Goal: Task Accomplishment & Management: Manage account settings

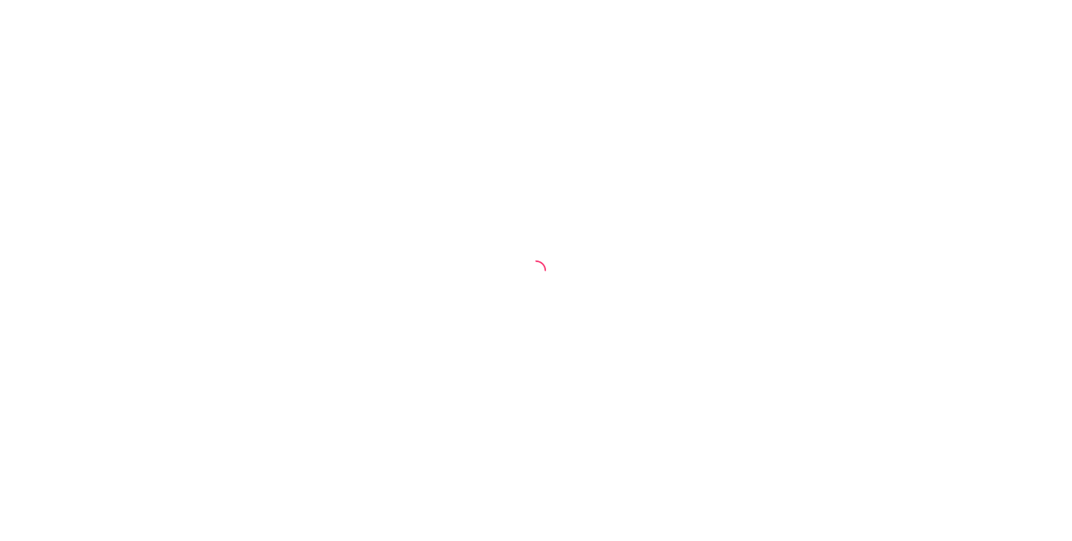
select select "30"
select select "HIGHEST_TOTAL_SPENT_WITH_ORDERS"
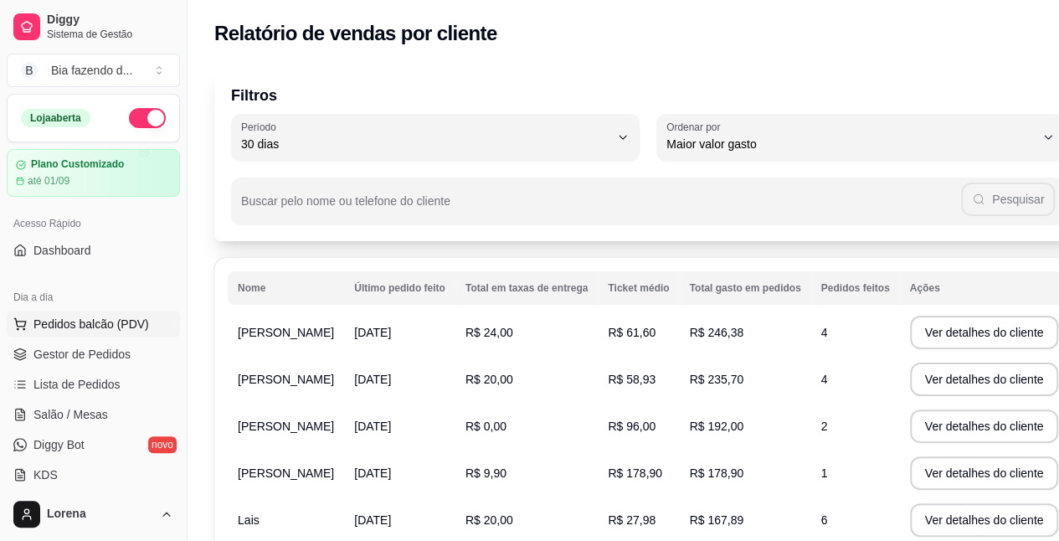
click at [97, 327] on span "Pedidos balcão (PDV)" at bounding box center [91, 324] width 116 height 17
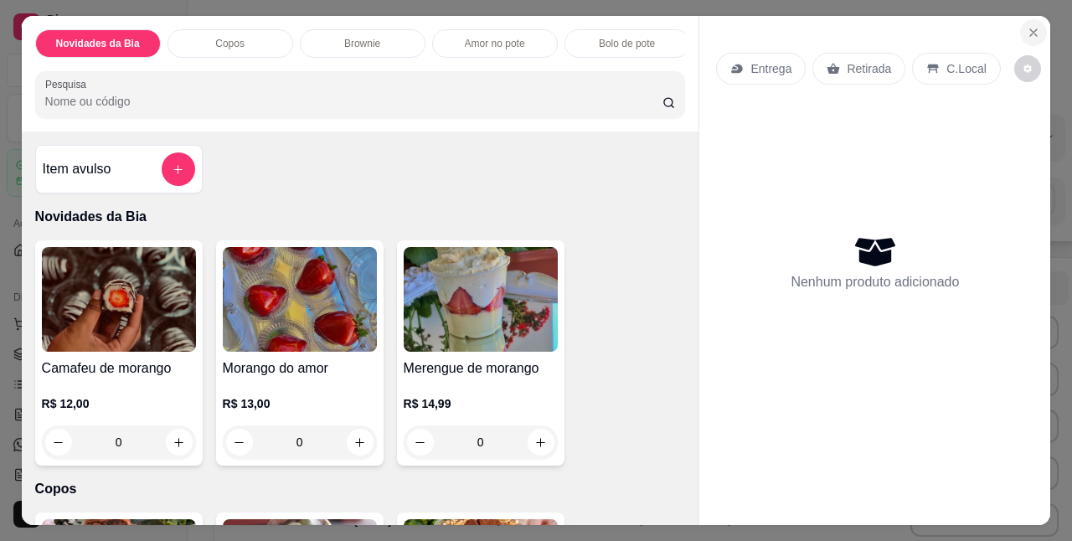
click at [1030, 26] on icon "Close" at bounding box center [1033, 32] width 13 height 13
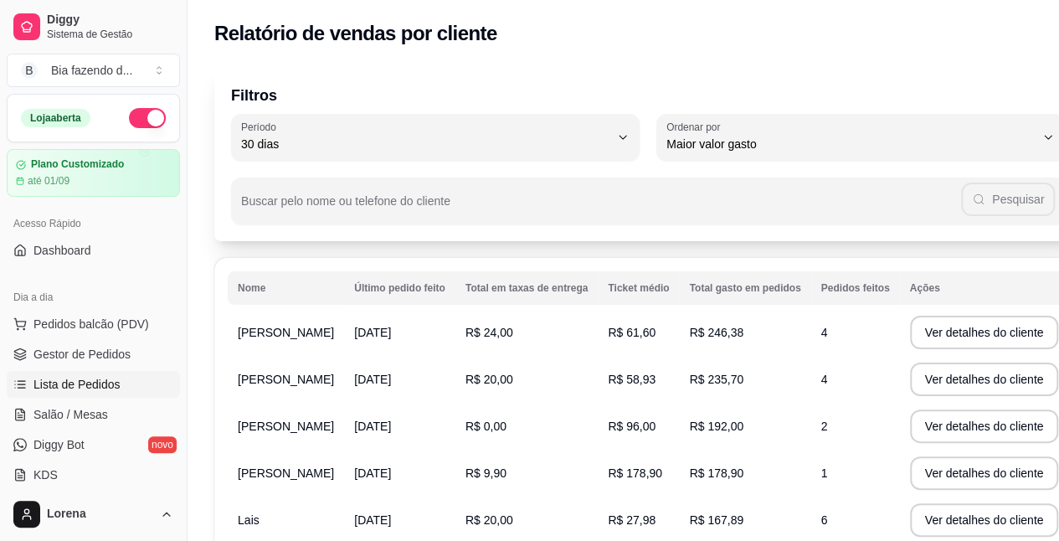
click at [99, 388] on span "Lista de Pedidos" at bounding box center [76, 384] width 87 height 17
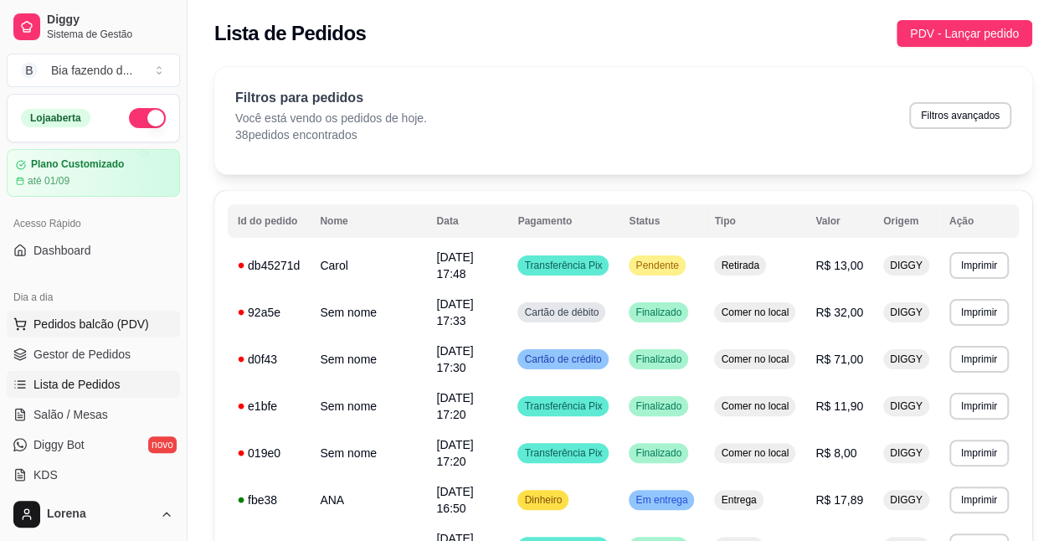
click at [114, 331] on button "Pedidos balcão (PDV)" at bounding box center [93, 324] width 173 height 27
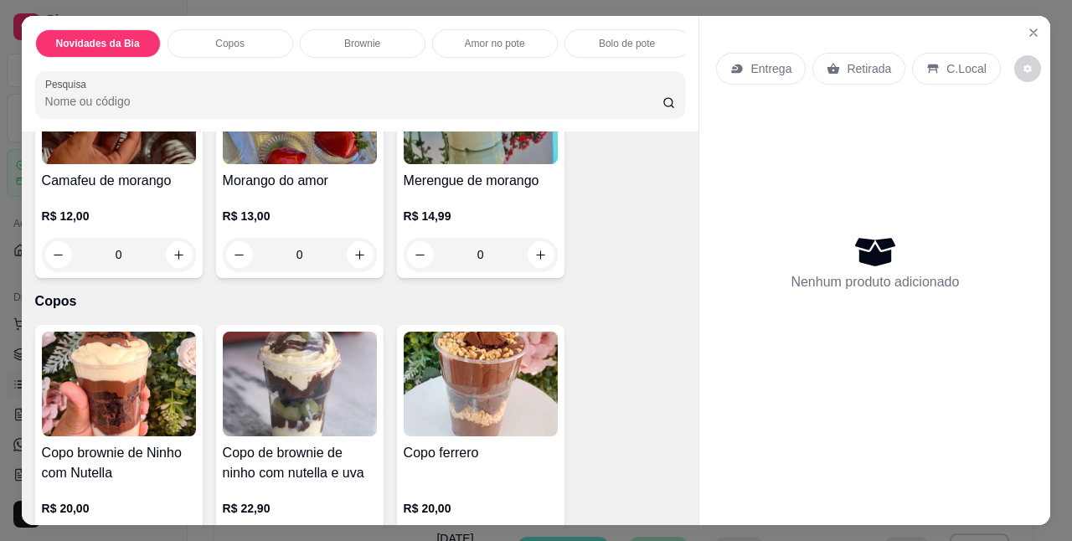
scroll to position [167, 0]
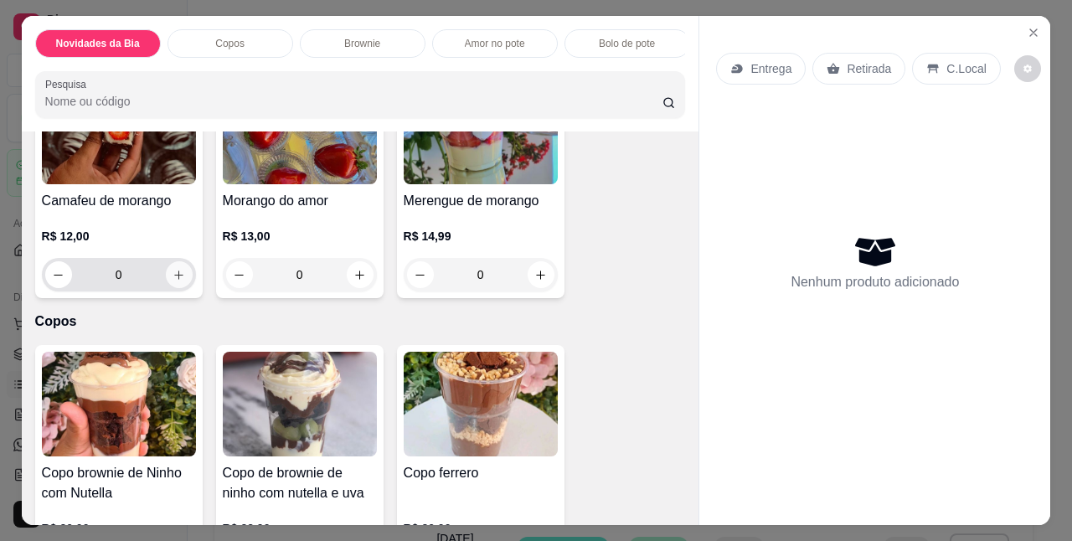
click at [178, 281] on icon "increase-product-quantity" at bounding box center [179, 275] width 13 height 13
type input "1"
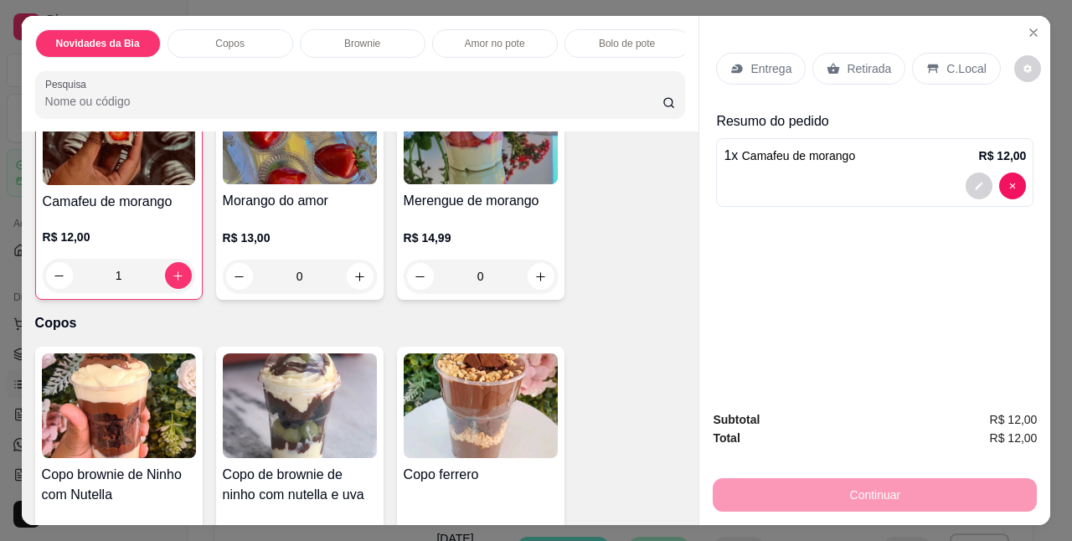
scroll to position [84, 0]
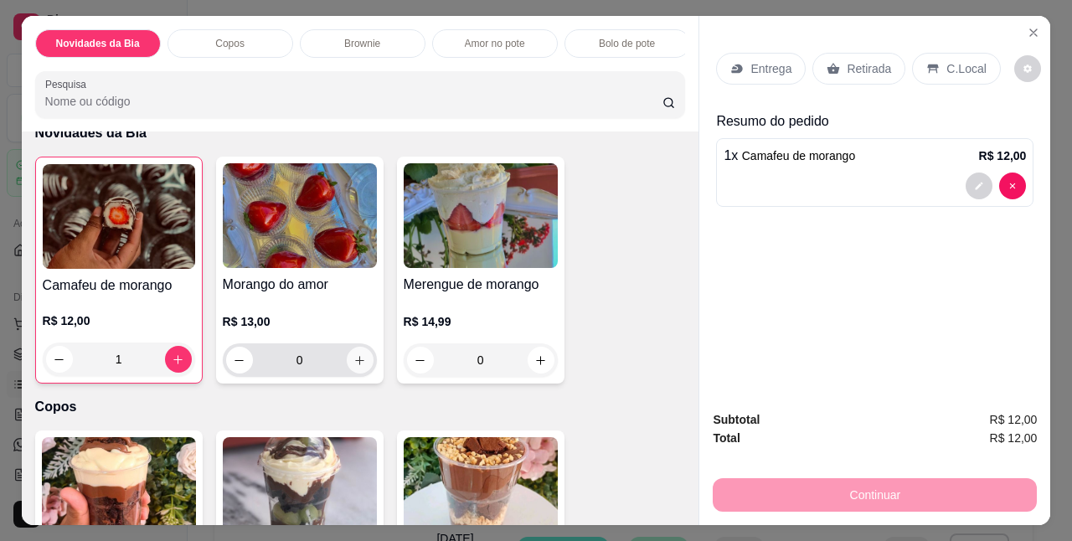
click at [347, 364] on button "increase-product-quantity" at bounding box center [360, 360] width 27 height 27
type input "1"
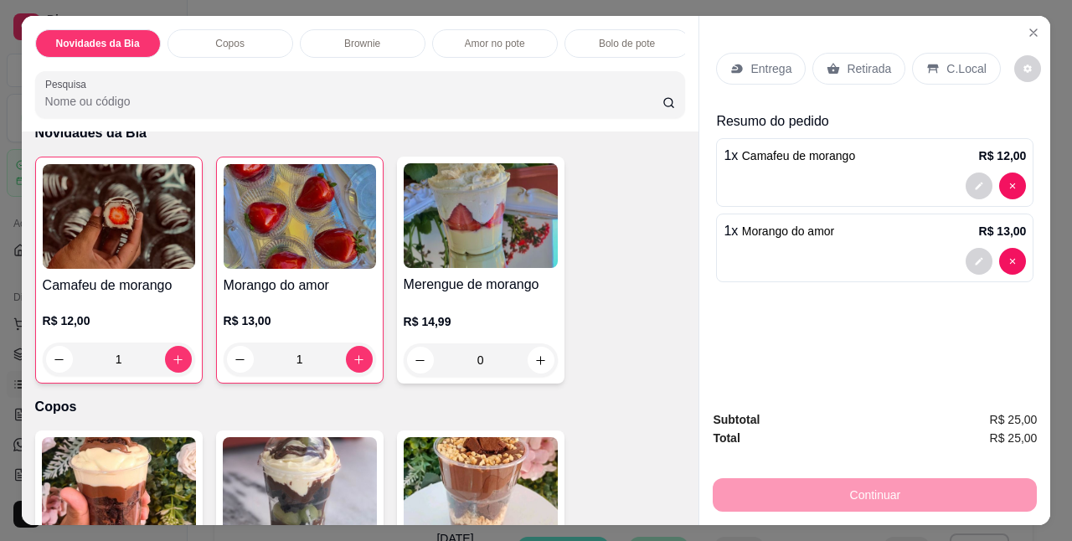
click at [950, 64] on p "C.Local" at bounding box center [965, 68] width 39 height 17
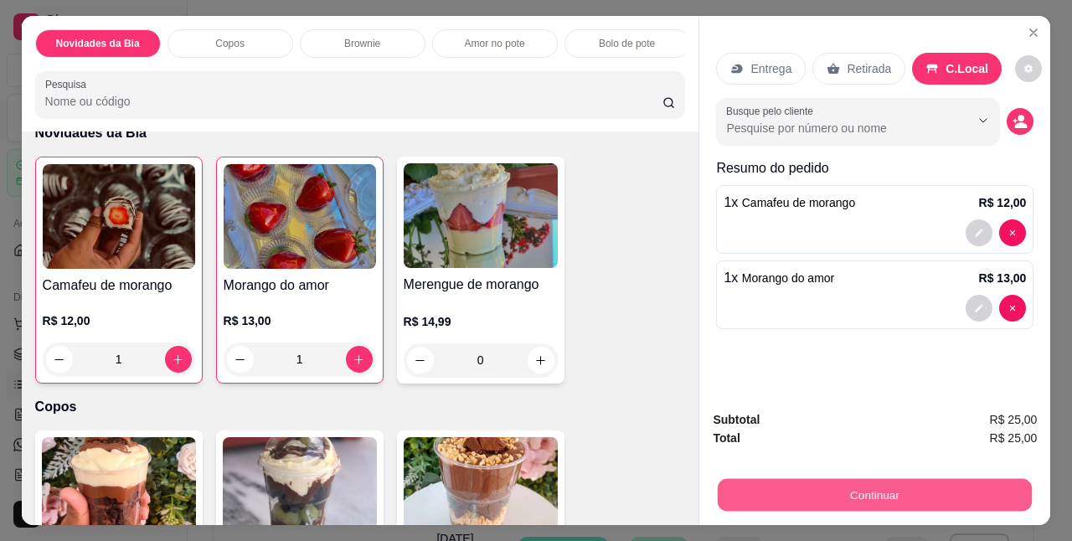
click at [948, 487] on button "Continuar" at bounding box center [875, 494] width 314 height 33
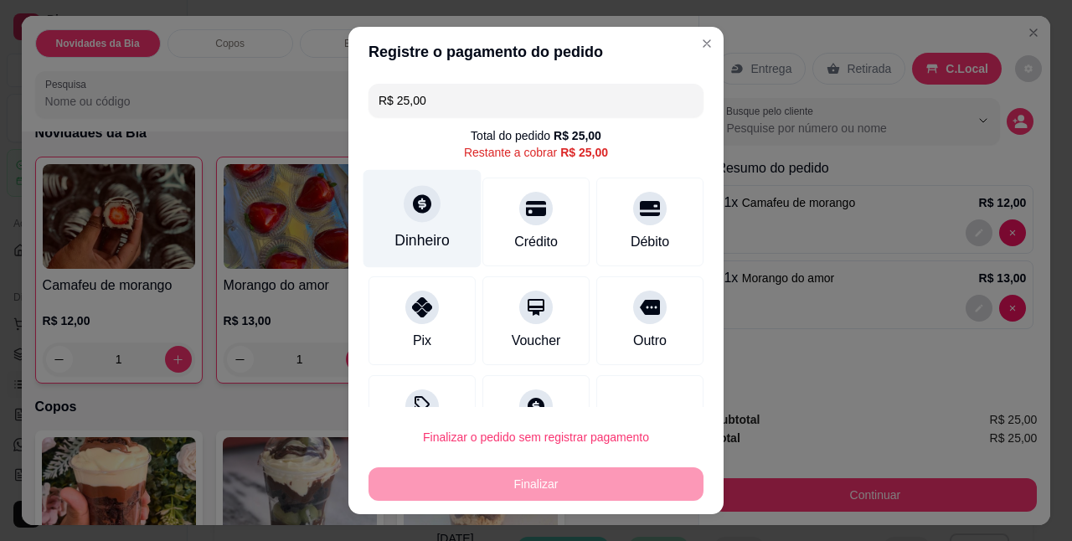
click at [433, 218] on div "Dinheiro" at bounding box center [422, 219] width 118 height 98
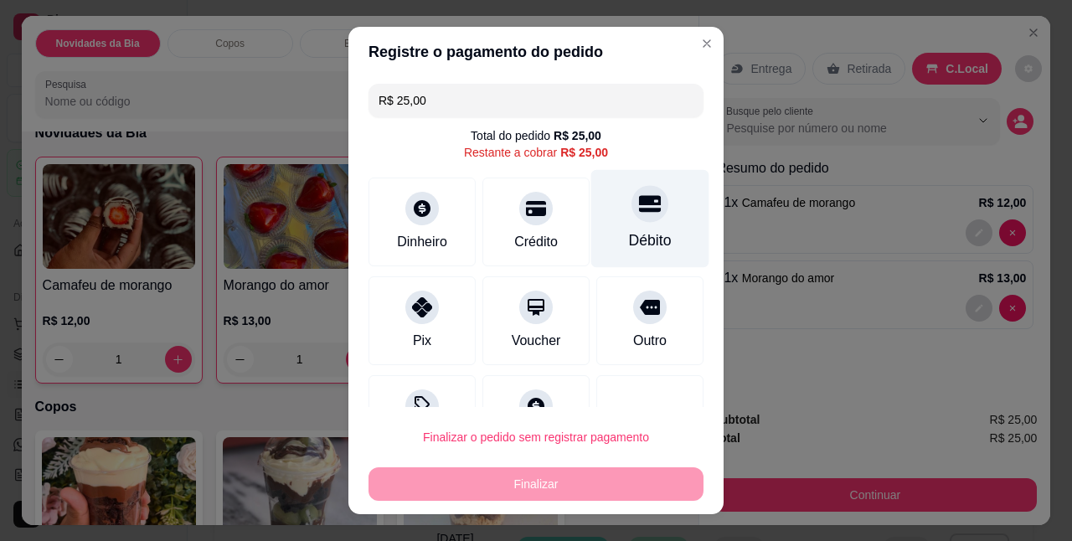
click at [656, 233] on div "Débito" at bounding box center [650, 219] width 118 height 98
type input "R$ 0,00"
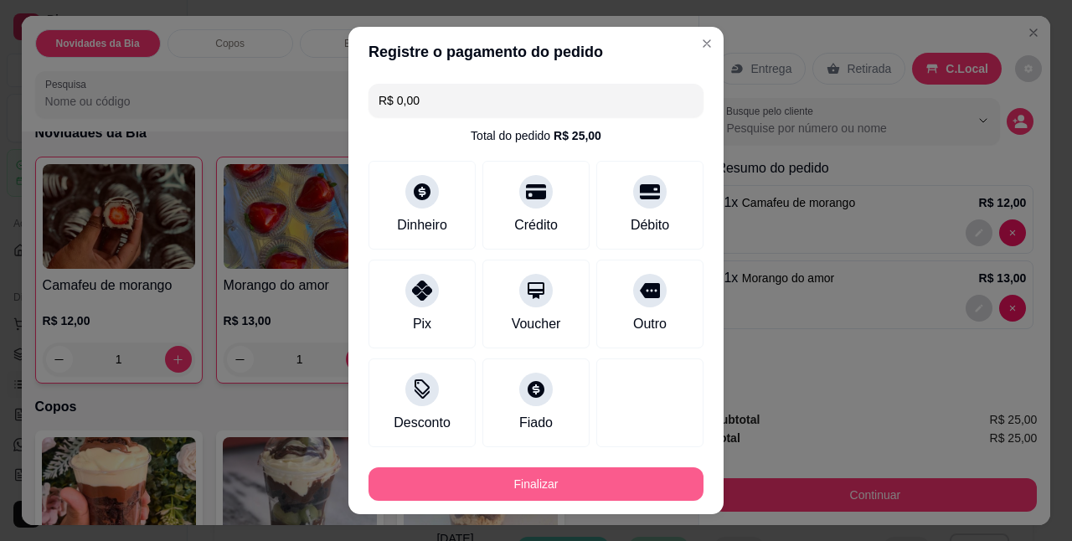
click at [626, 479] on button "Finalizar" at bounding box center [535, 483] width 335 height 33
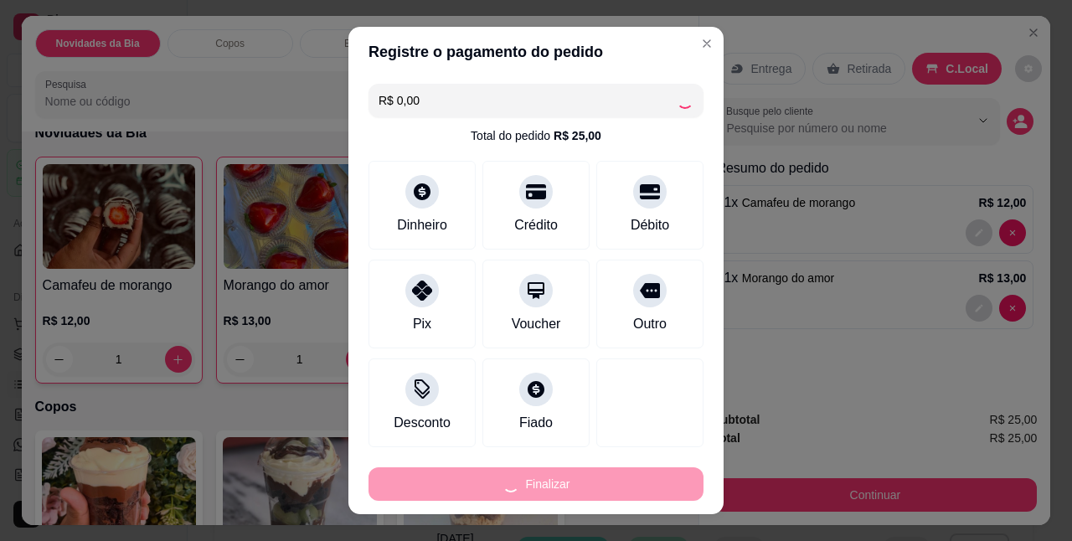
type input "0"
type input "-R$ 25,00"
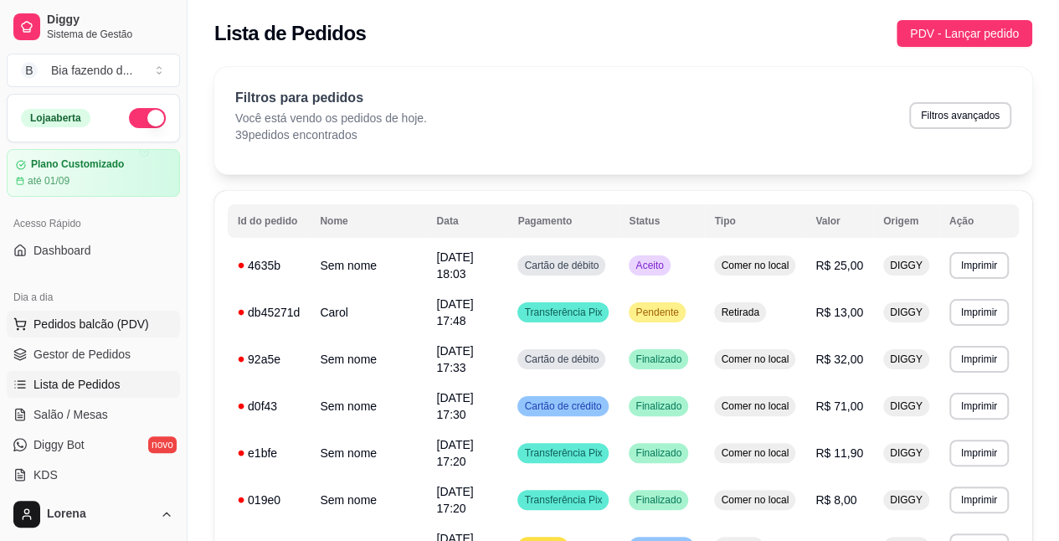
click at [55, 327] on span "Pedidos balcão (PDV)" at bounding box center [91, 324] width 116 height 17
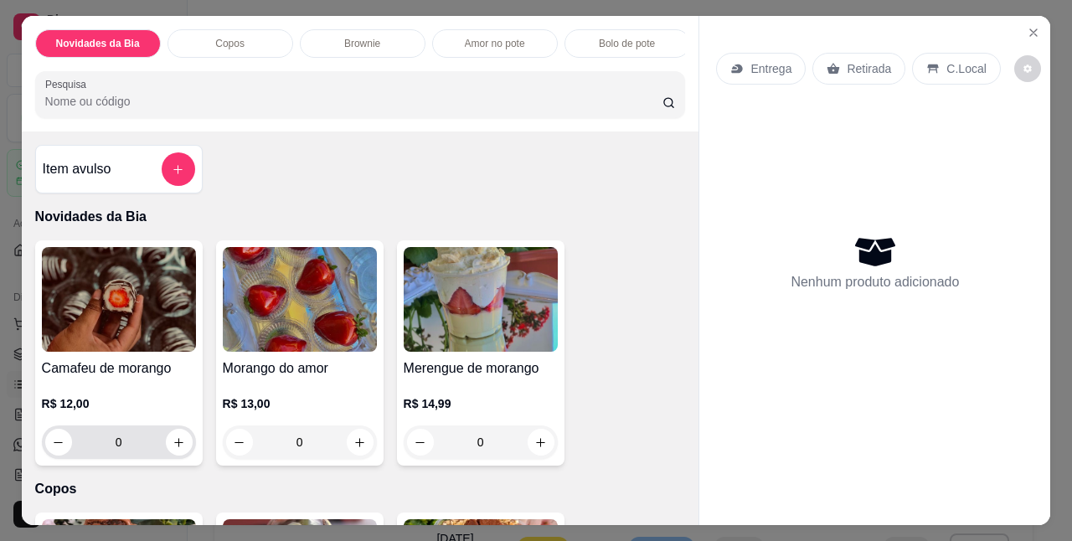
click at [115, 457] on input "0" at bounding box center [119, 441] width 94 height 33
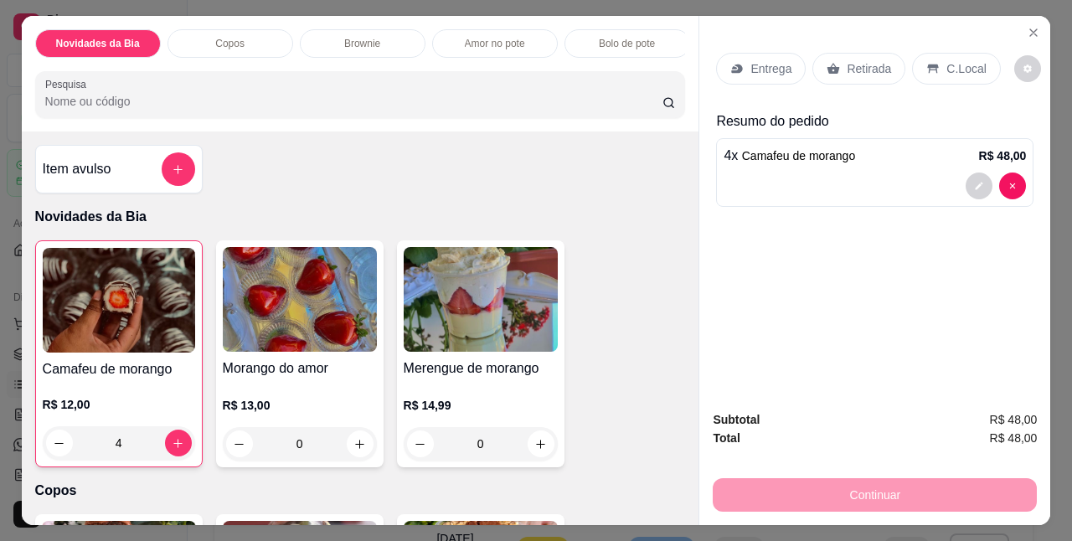
type input "4"
click at [961, 60] on p "C.Local" at bounding box center [965, 68] width 39 height 17
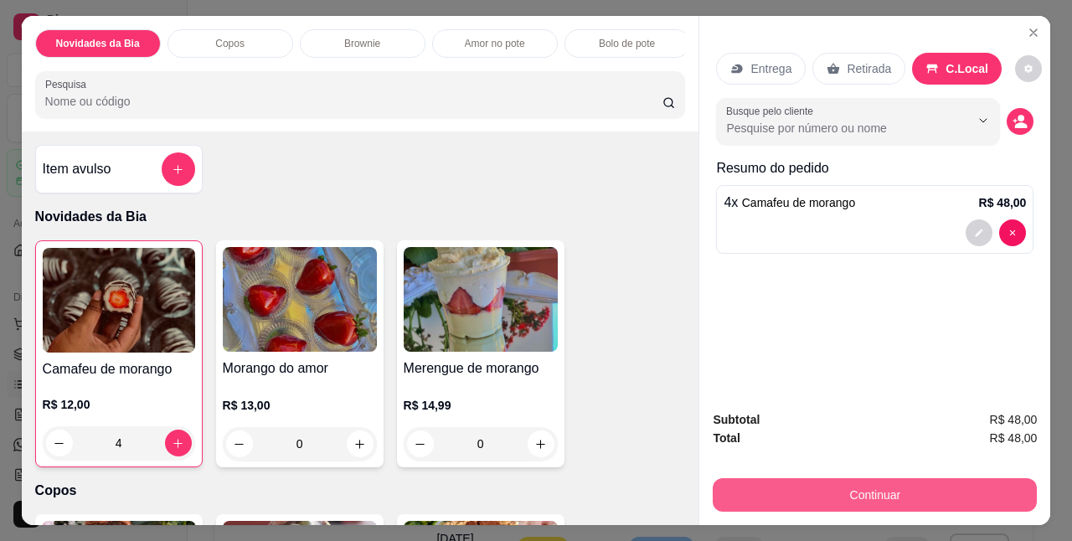
click at [899, 486] on button "Continuar" at bounding box center [875, 494] width 324 height 33
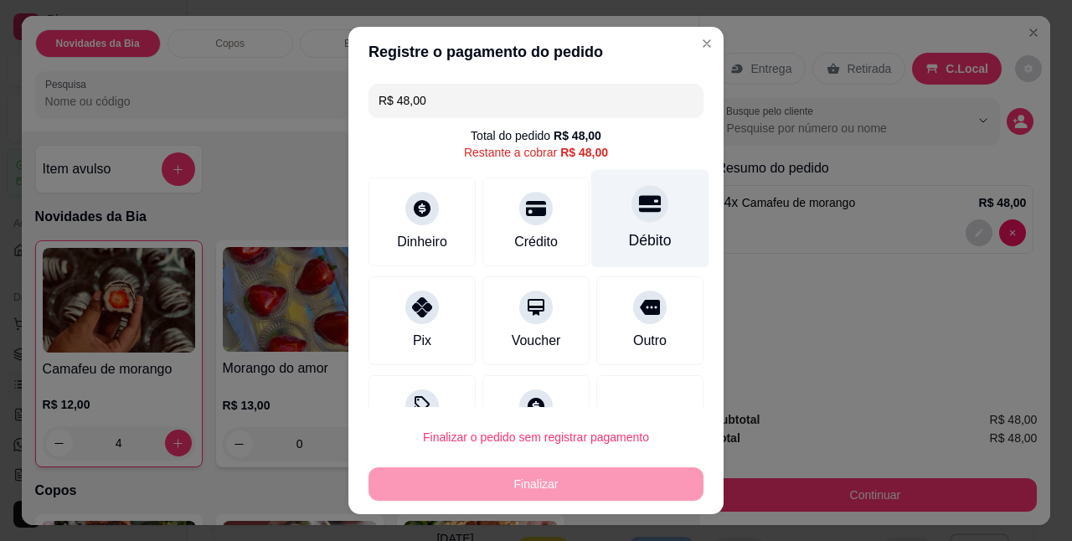
click at [601, 216] on div "Débito" at bounding box center [650, 219] width 118 height 98
type input "R$ 0,00"
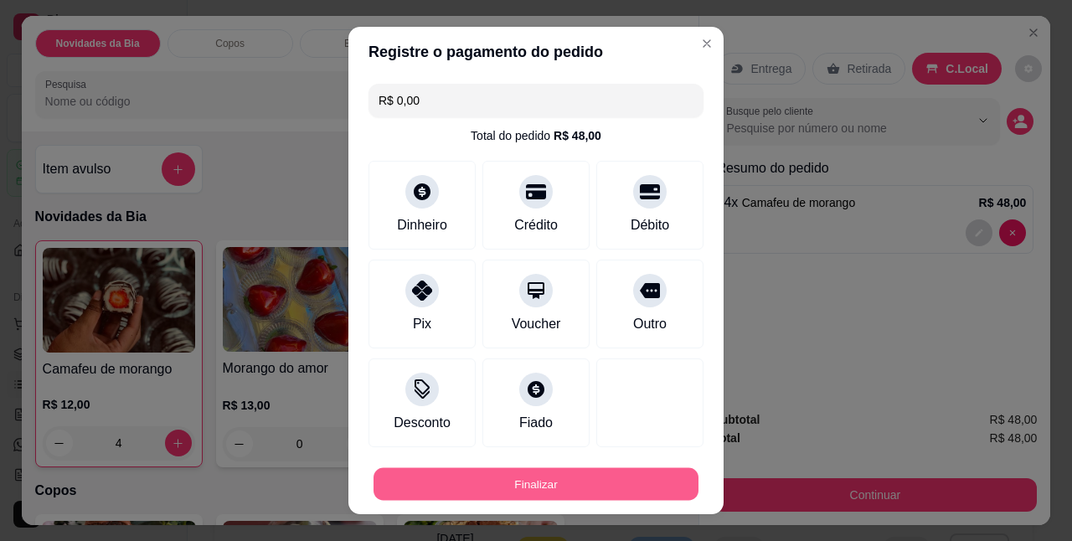
click at [622, 487] on button "Finalizar" at bounding box center [535, 483] width 325 height 33
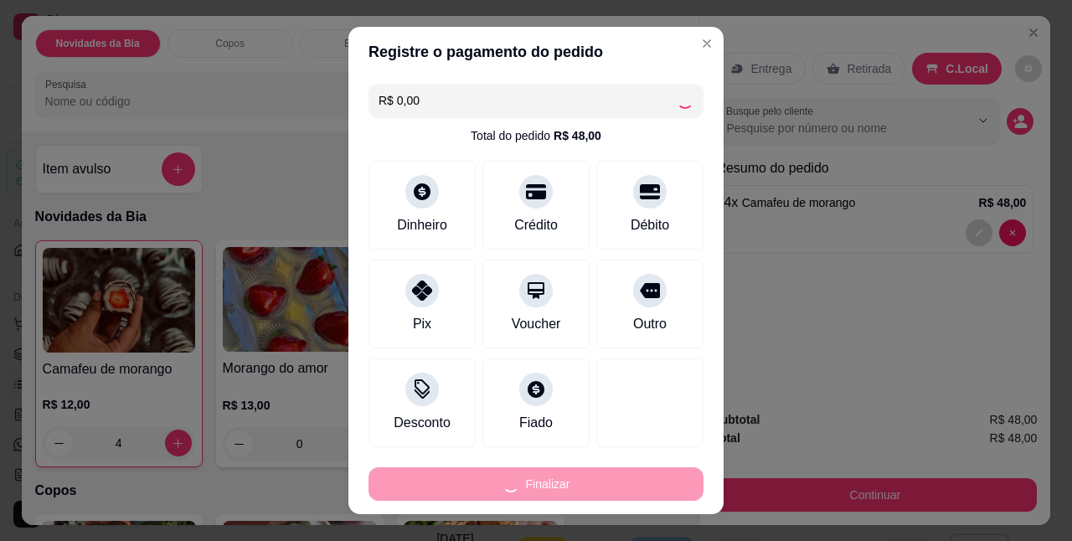
type input "0"
type input "-R$ 48,00"
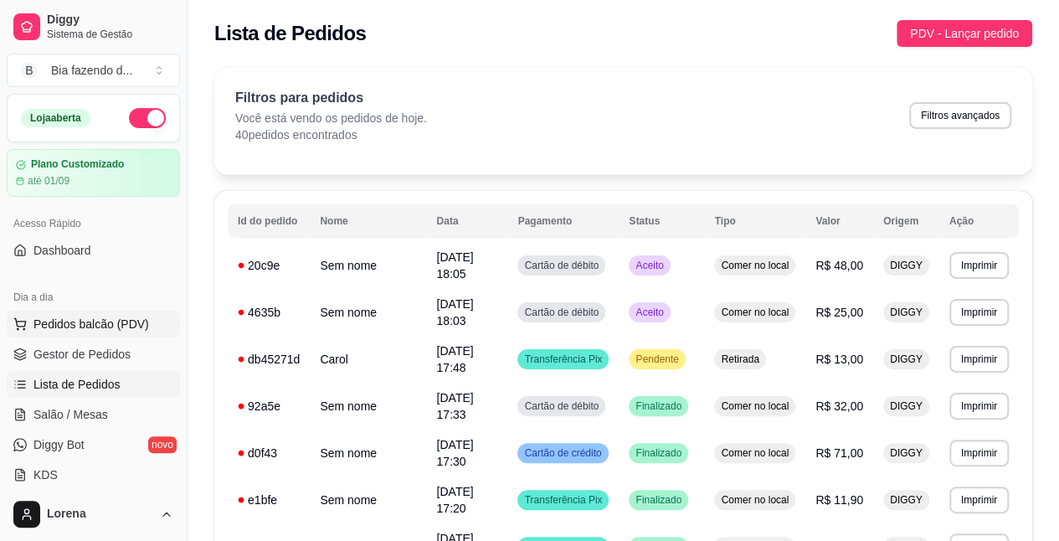
click at [103, 320] on span "Pedidos balcão (PDV)" at bounding box center [91, 324] width 116 height 17
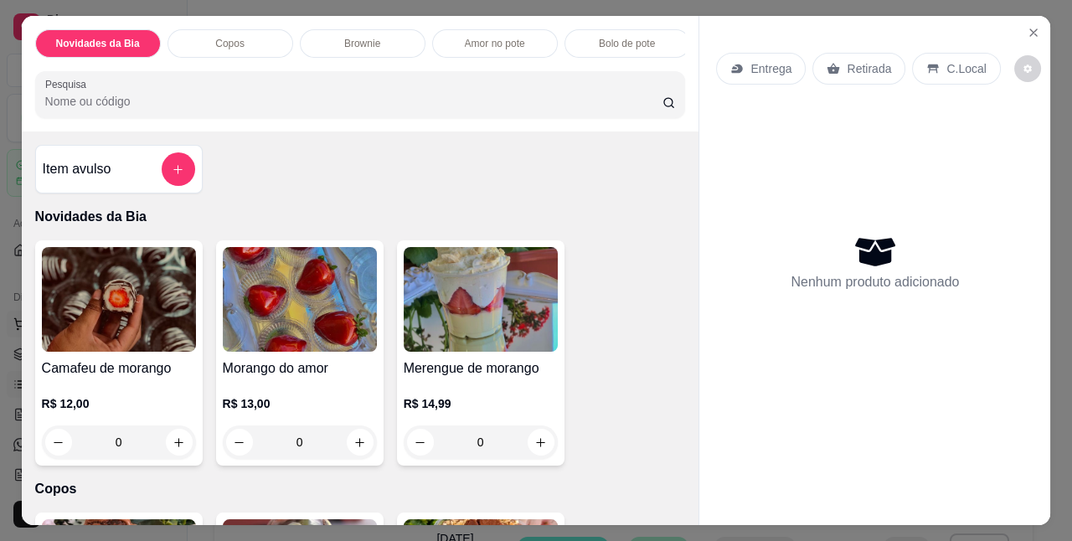
click at [117, 352] on img at bounding box center [119, 299] width 154 height 105
click at [1020, 23] on button "Close" at bounding box center [1033, 32] width 27 height 27
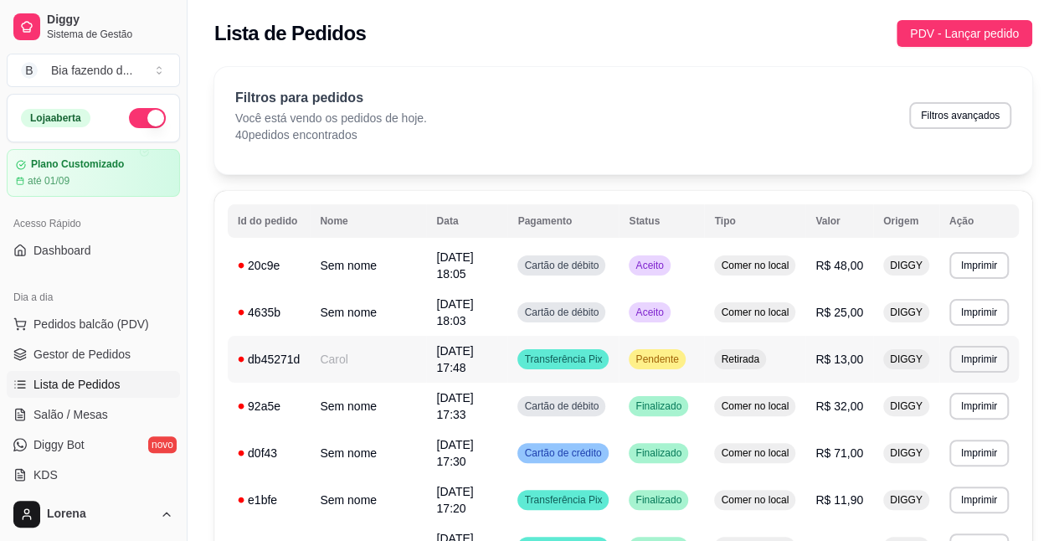
click at [507, 351] on td "Transferência Pix" at bounding box center [562, 359] width 111 height 47
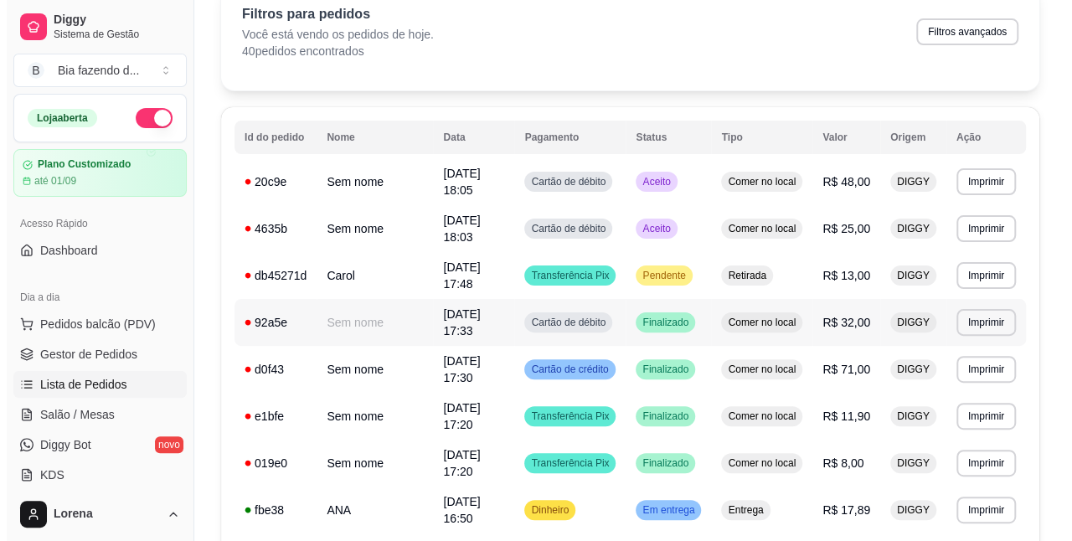
scroll to position [167, 0]
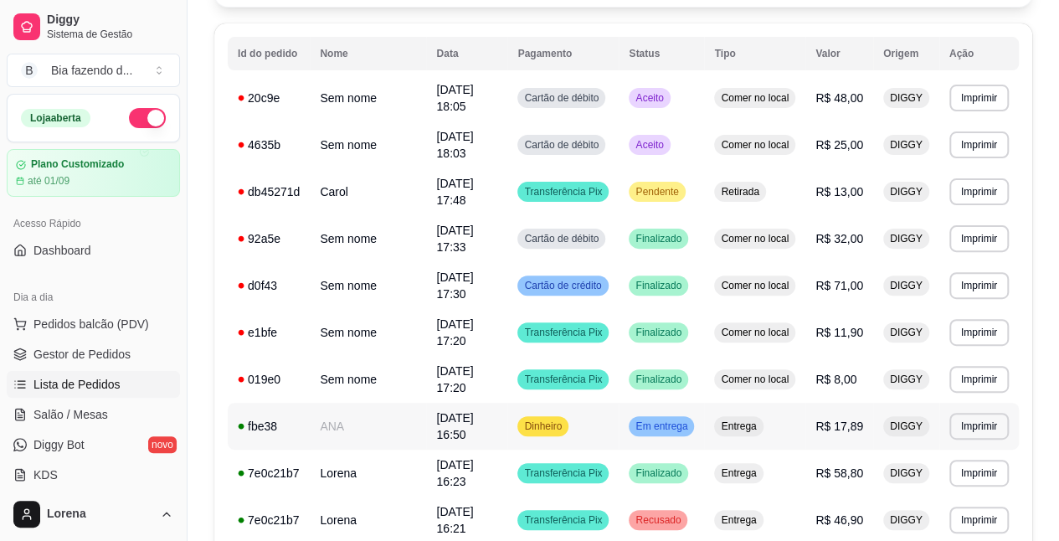
click at [370, 403] on td "ANA" at bounding box center [368, 426] width 116 height 47
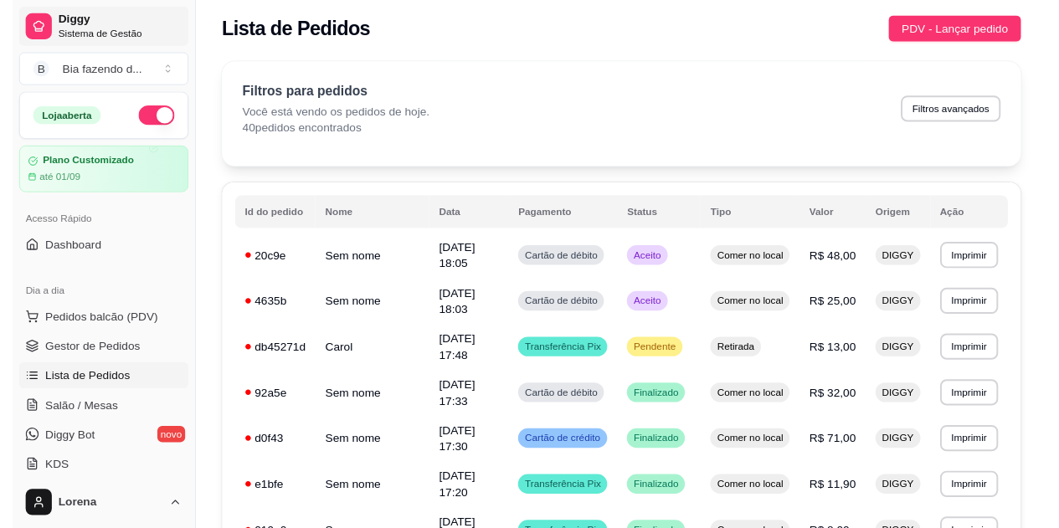
scroll to position [0, 0]
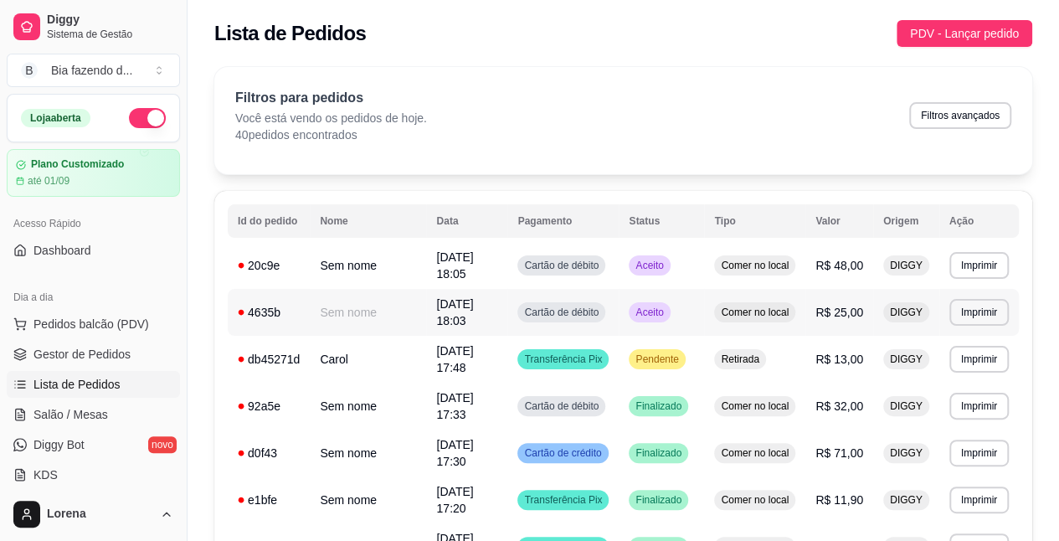
click at [613, 308] on td "Cartão de débito" at bounding box center [562, 312] width 111 height 47
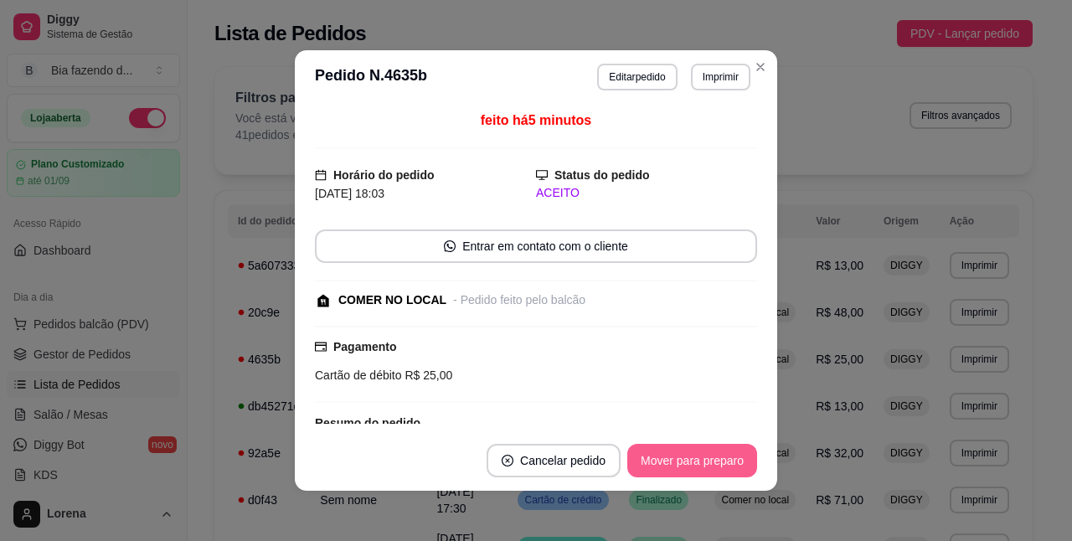
click at [662, 469] on button "Mover para preparo" at bounding box center [692, 460] width 130 height 33
click at [662, 469] on button "Mover para retirada disponível" at bounding box center [664, 460] width 185 height 33
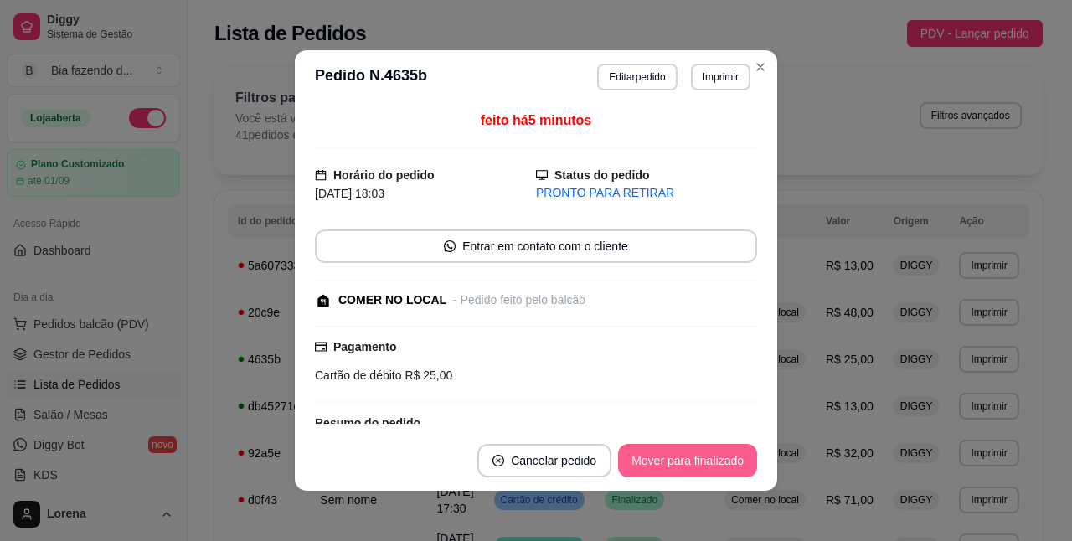
click at [662, 469] on button "Mover para finalizado" at bounding box center [687, 460] width 139 height 33
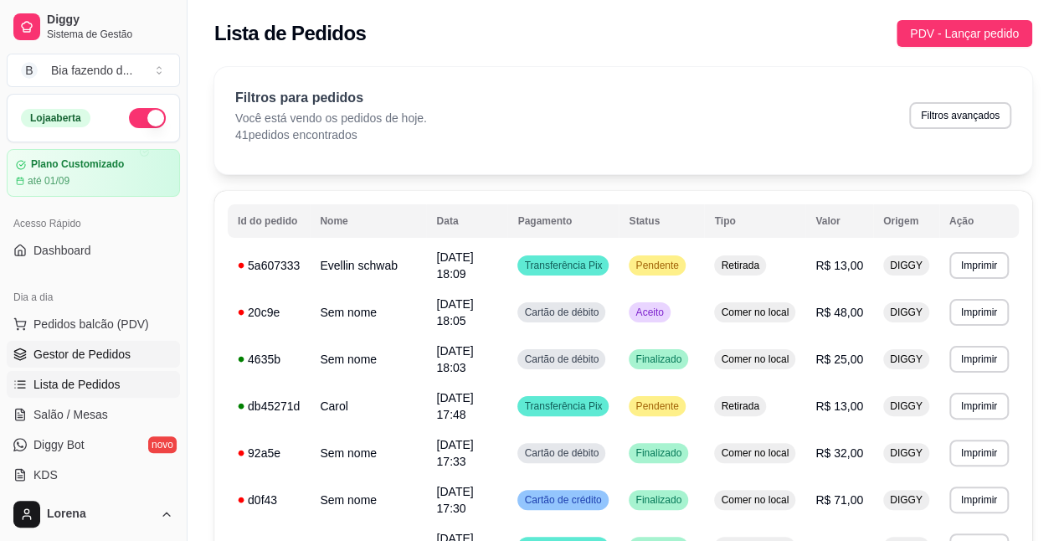
click at [134, 356] on link "Gestor de Pedidos" at bounding box center [93, 354] width 173 height 27
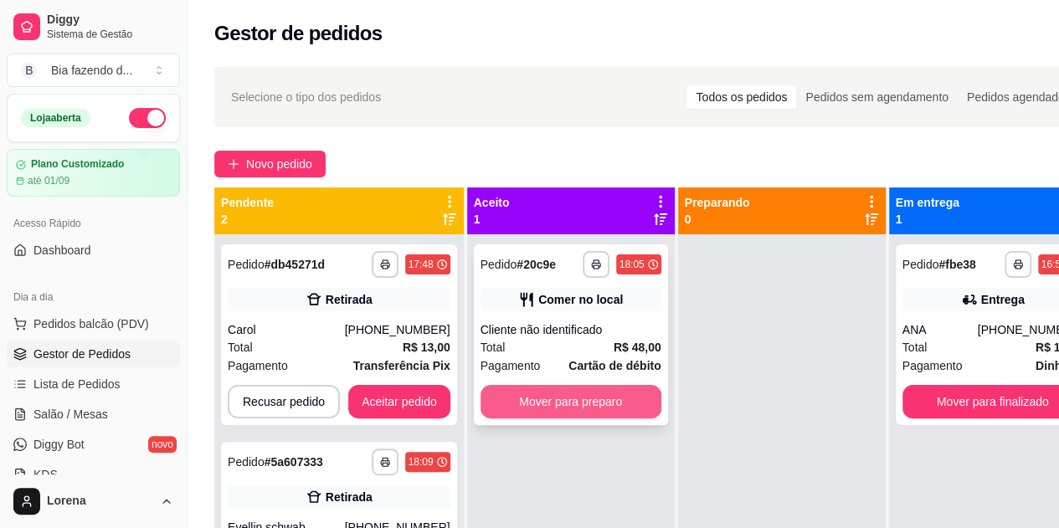
click at [606, 399] on button "Mover para preparo" at bounding box center [571, 401] width 181 height 33
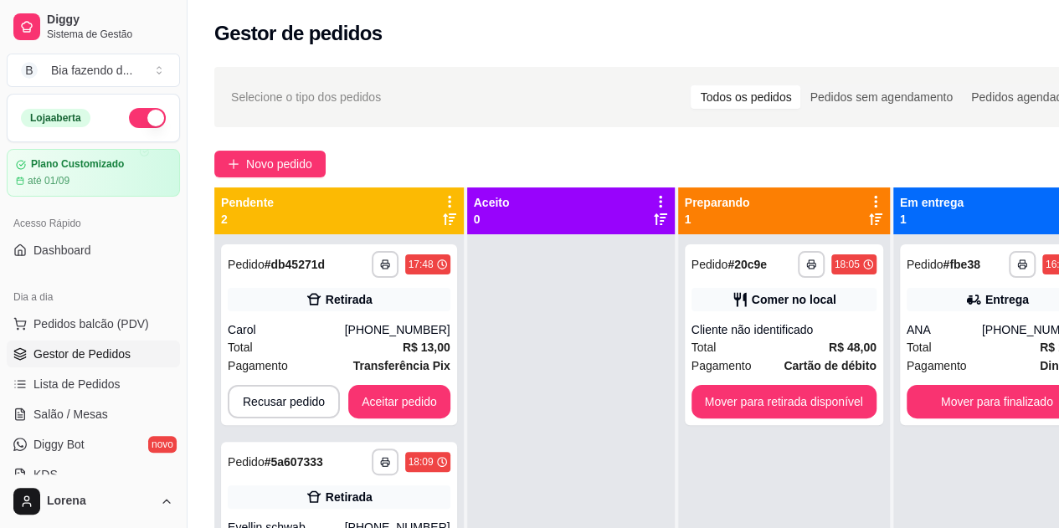
scroll to position [0, 81]
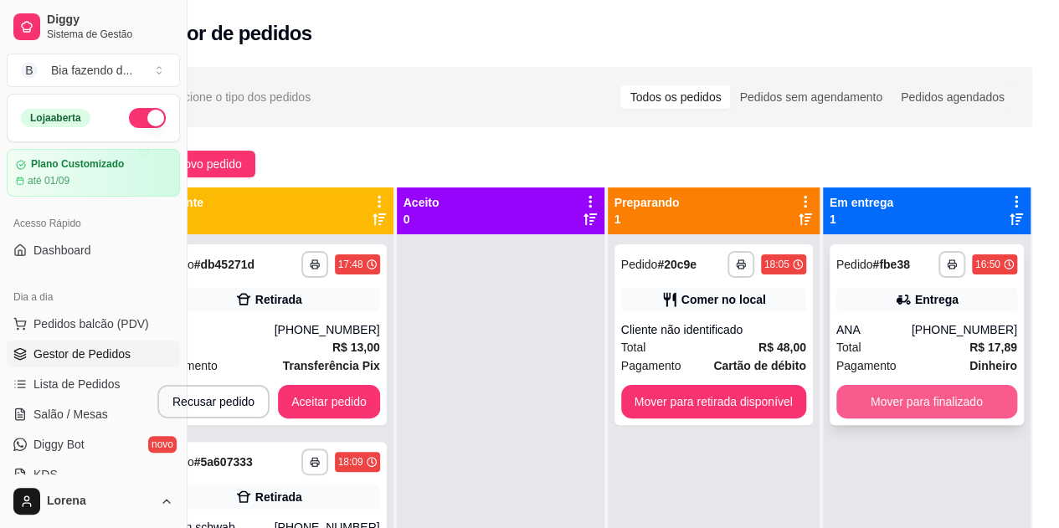
click at [916, 397] on button "Mover para finalizado" at bounding box center [927, 401] width 181 height 33
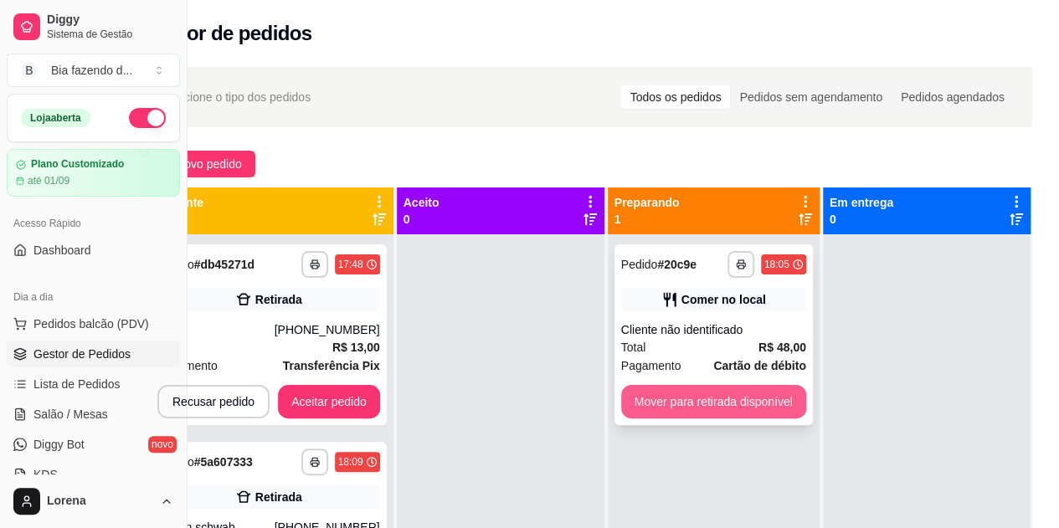
click at [675, 394] on button "Mover para retirada disponível" at bounding box center [713, 401] width 185 height 33
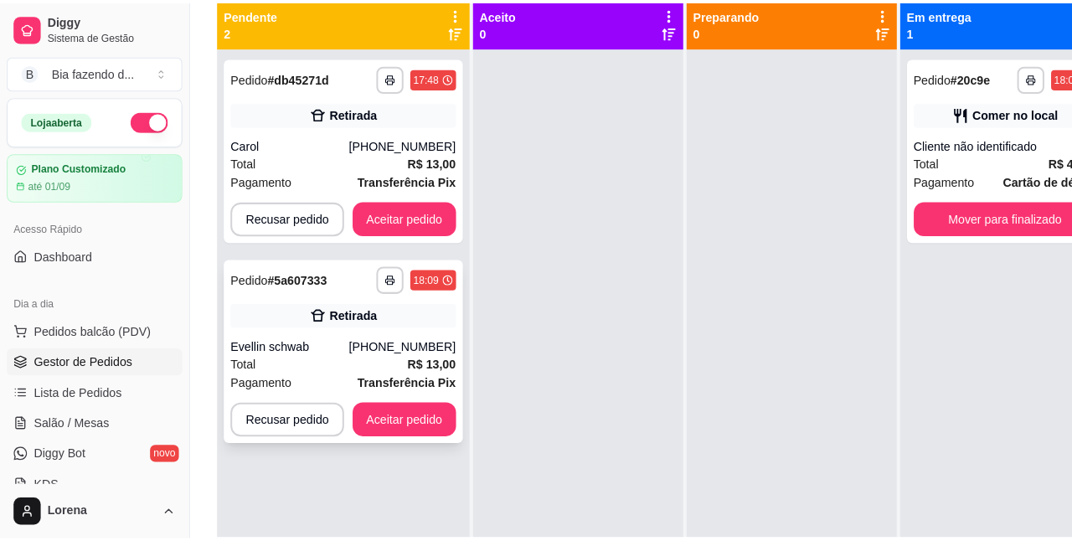
scroll to position [100, 0]
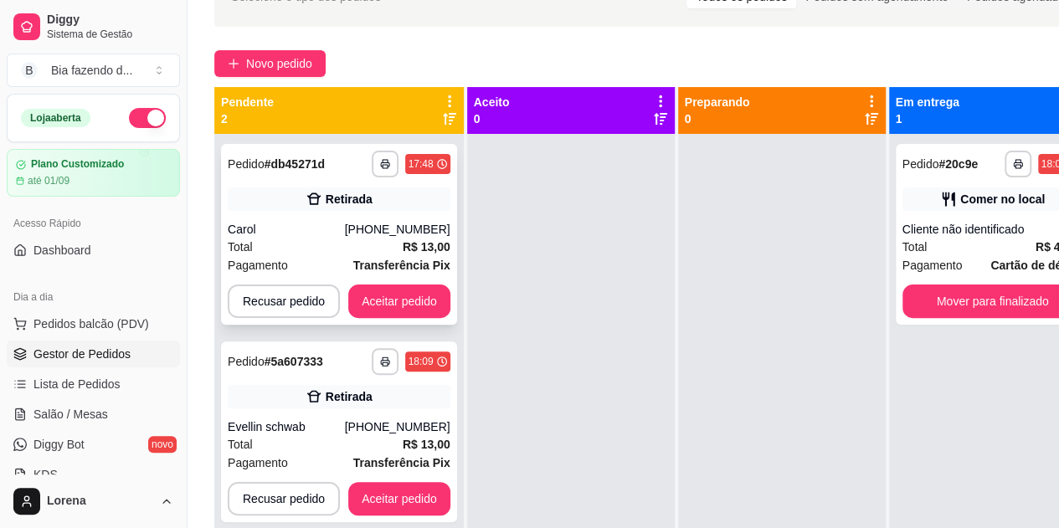
click at [395, 234] on div "[PHONE_NUMBER]" at bounding box center [398, 229] width 106 height 17
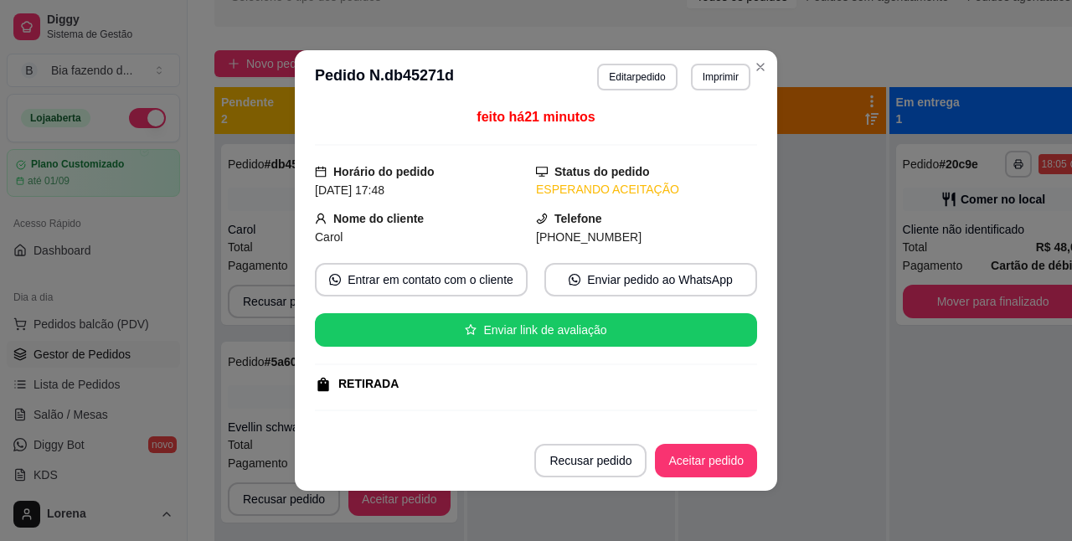
scroll to position [0, 0]
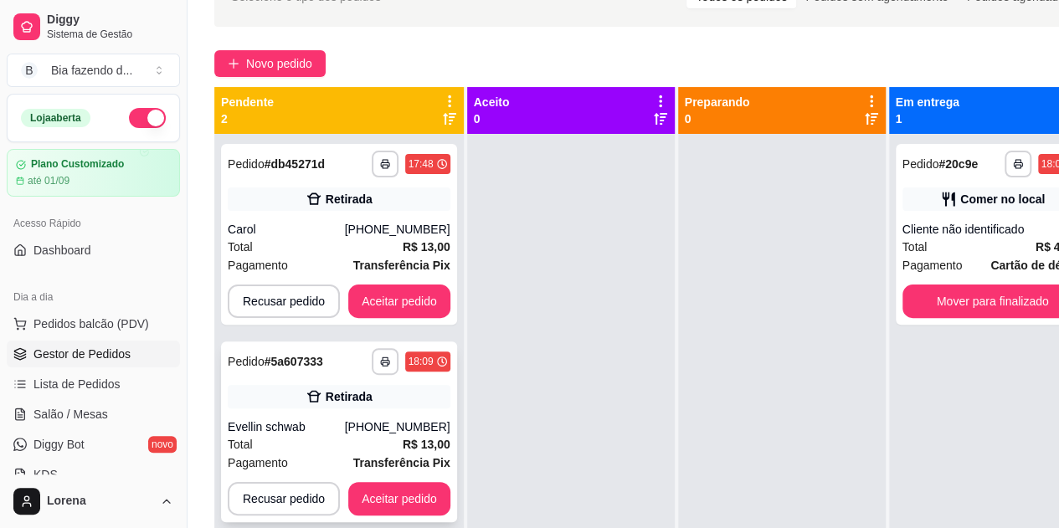
click at [280, 438] on div "Total R$ 13,00" at bounding box center [339, 444] width 223 height 18
click at [376, 285] on button "Aceitar pedido" at bounding box center [399, 301] width 102 height 33
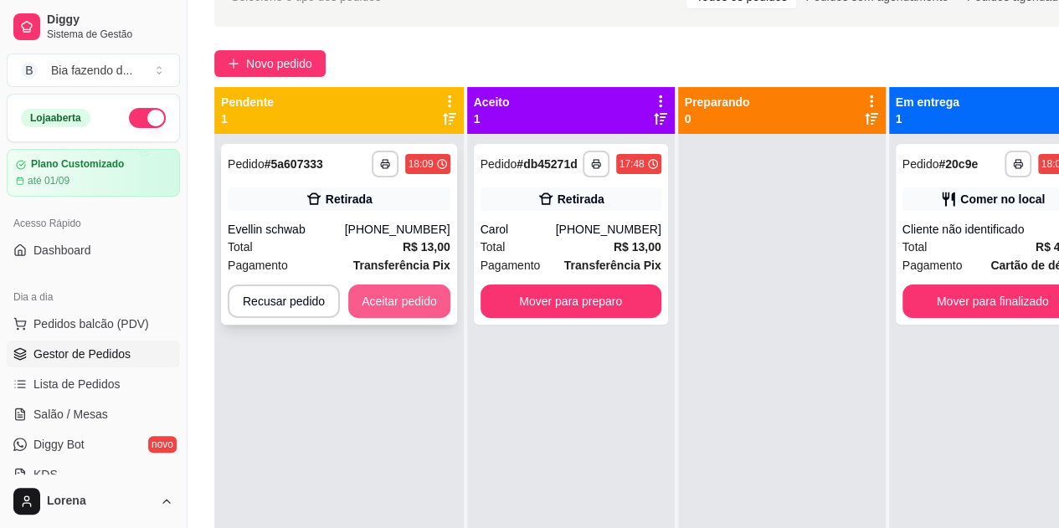
click at [419, 305] on button "Aceitar pedido" at bounding box center [399, 301] width 102 height 33
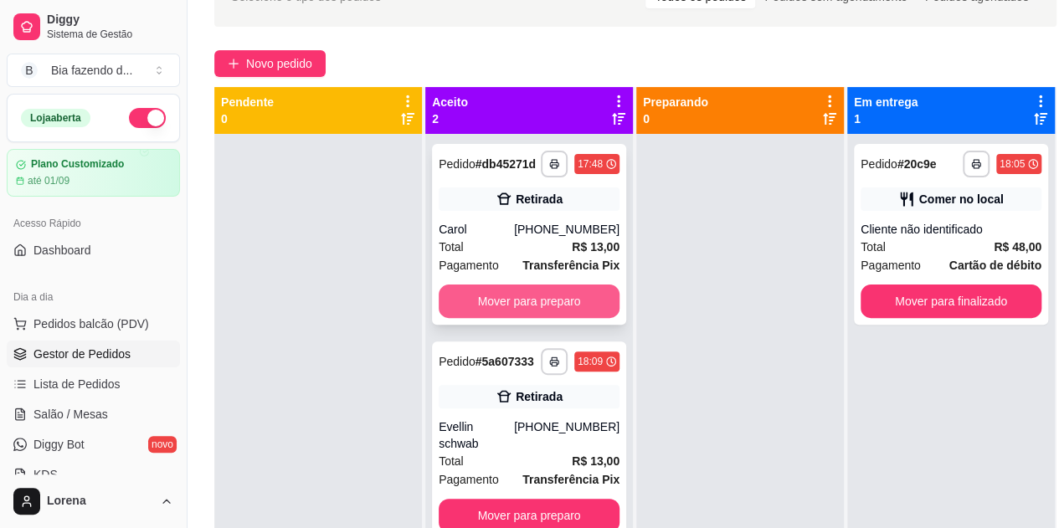
click at [571, 297] on button "Mover para preparo" at bounding box center [529, 301] width 181 height 33
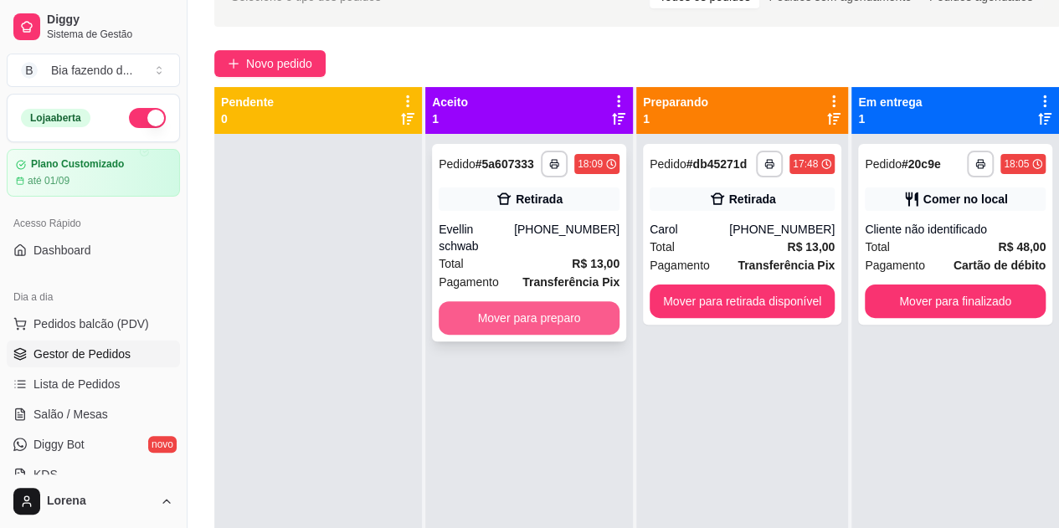
click at [584, 301] on button "Mover para preparo" at bounding box center [529, 317] width 181 height 33
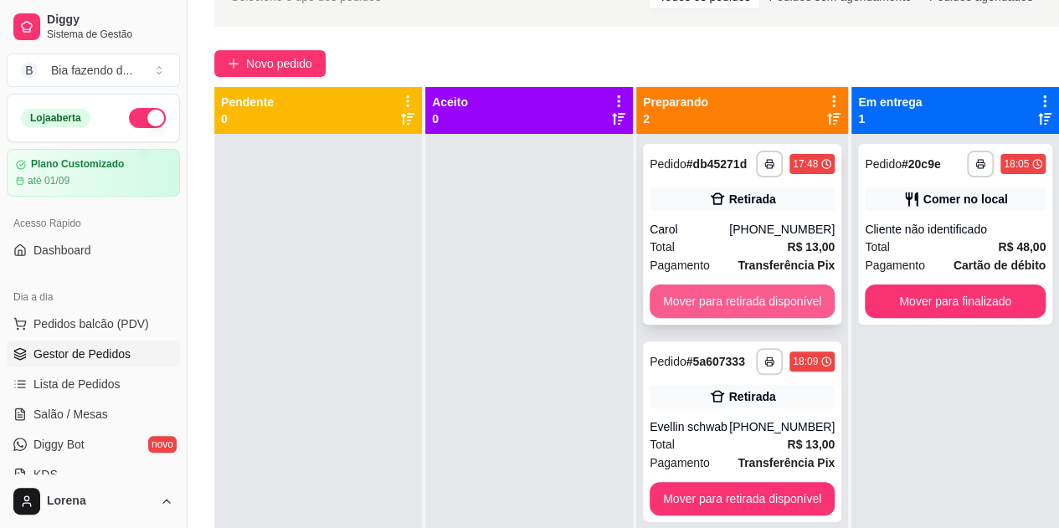
click at [780, 296] on button "Mover para retirada disponível" at bounding box center [742, 301] width 185 height 33
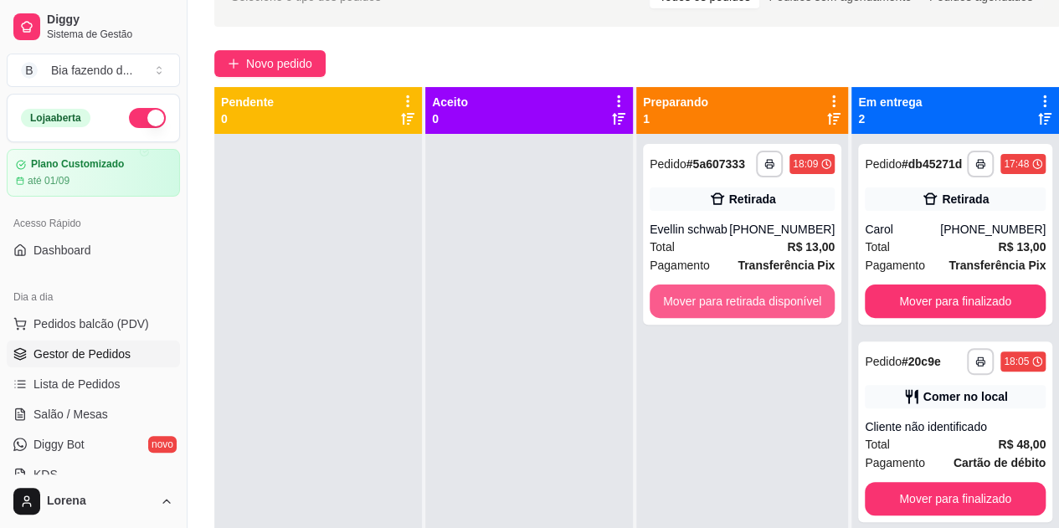
click at [780, 296] on button "Mover para retirada disponível" at bounding box center [742, 301] width 185 height 33
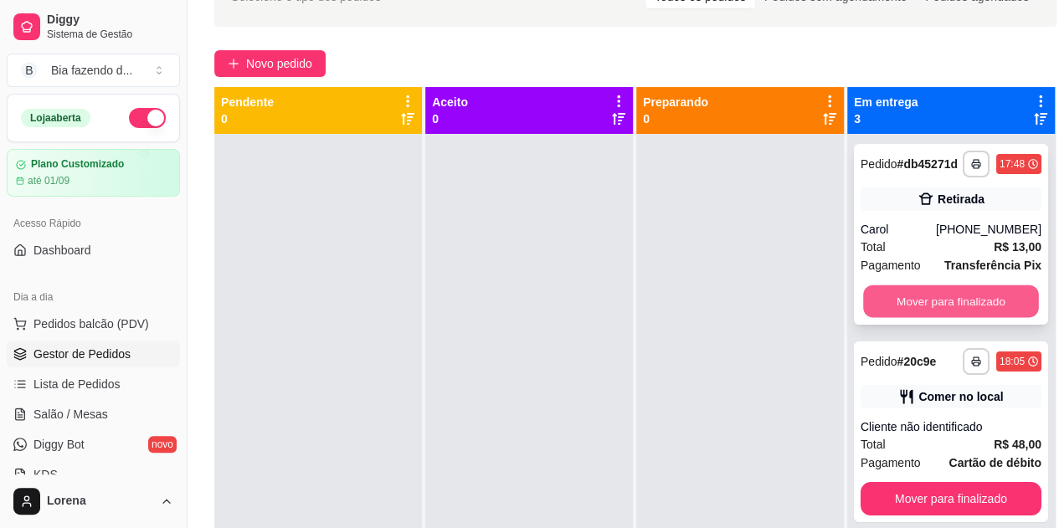
click at [935, 318] on button "Mover para finalizado" at bounding box center [951, 302] width 176 height 33
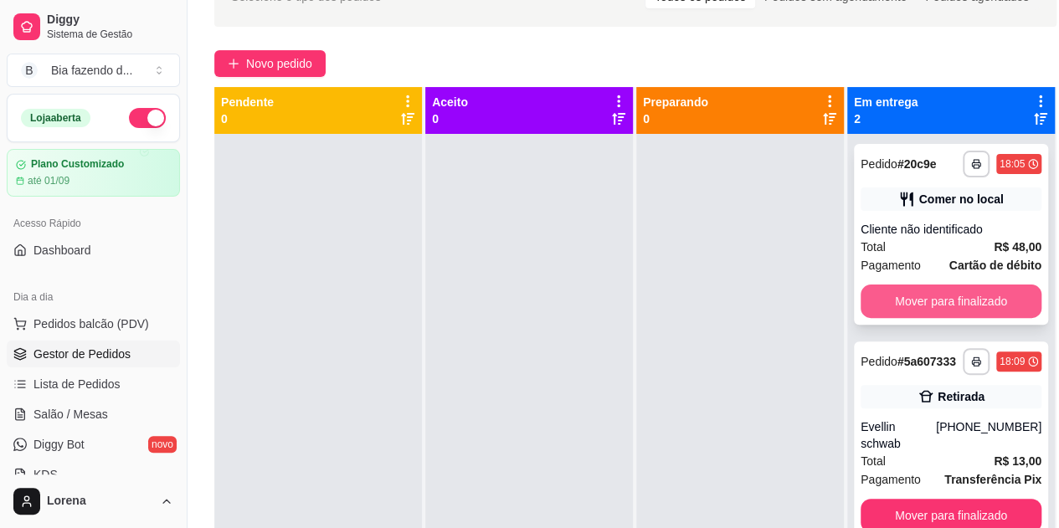
click at [921, 301] on button "Mover para finalizado" at bounding box center [951, 301] width 181 height 33
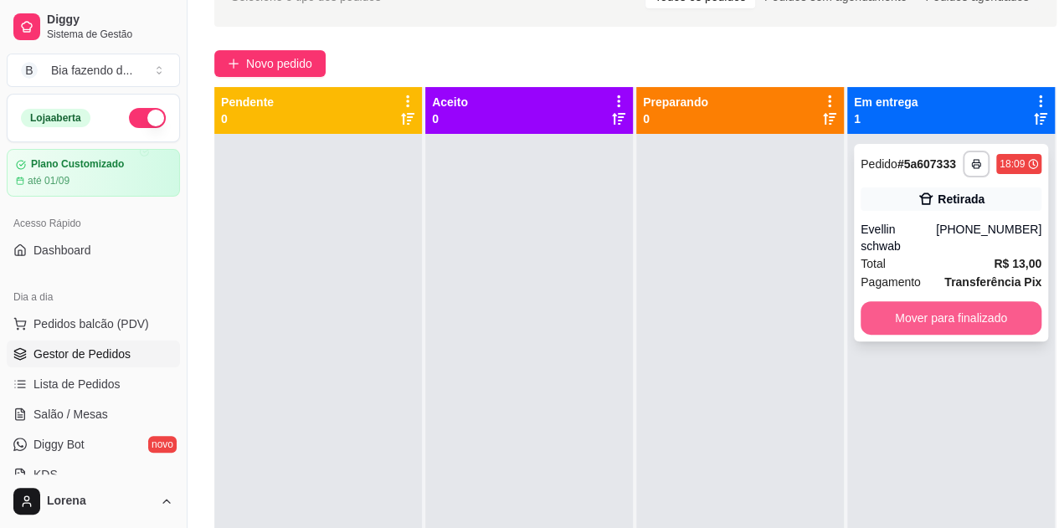
click at [930, 306] on button "Mover para finalizado" at bounding box center [951, 317] width 181 height 33
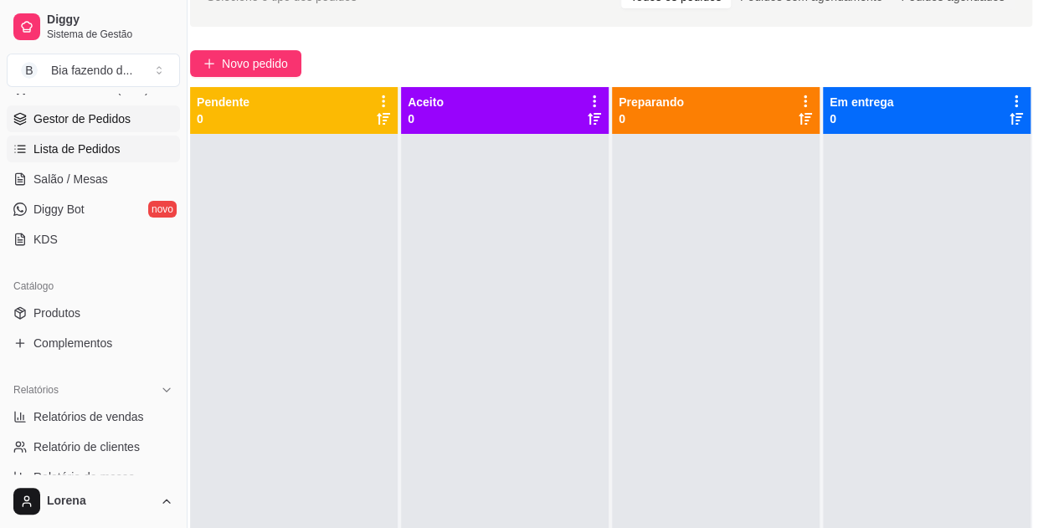
scroll to position [251, 0]
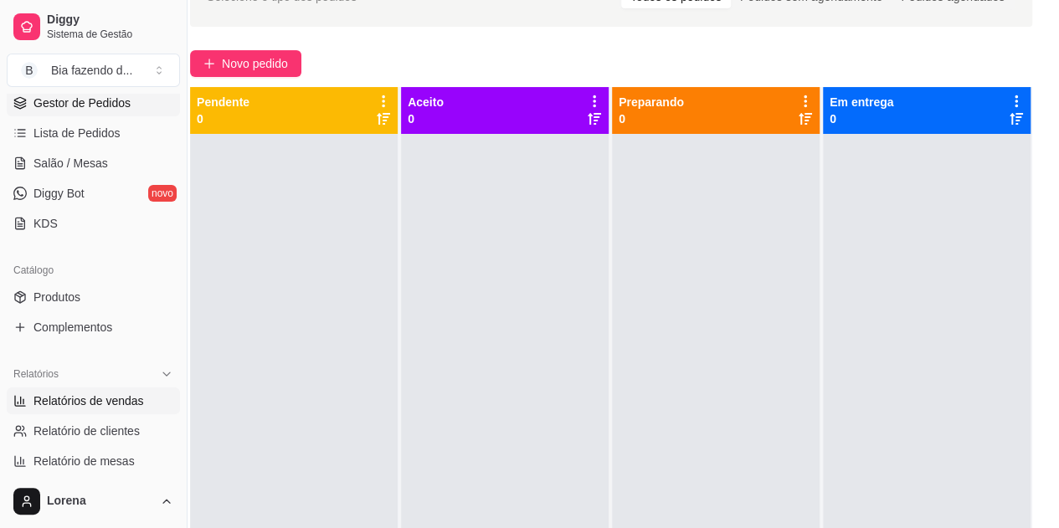
click at [105, 393] on span "Relatórios de vendas" at bounding box center [88, 401] width 111 height 17
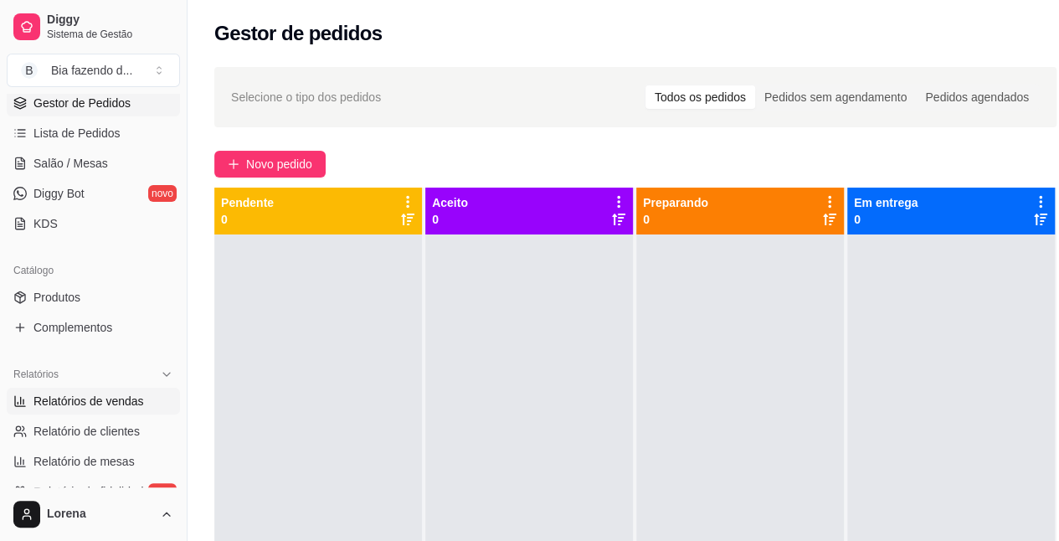
select select "ALL"
select select "0"
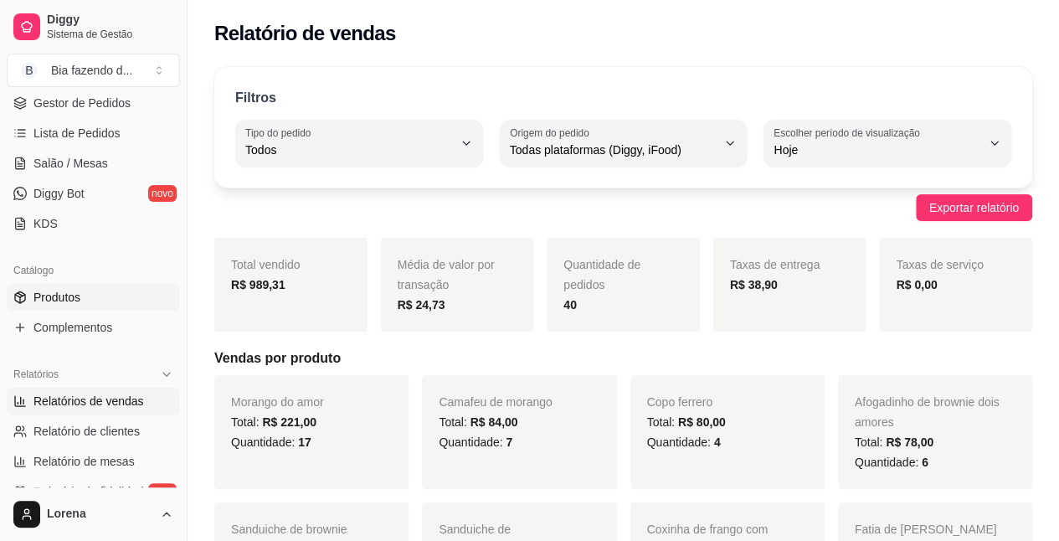
click at [95, 289] on link "Produtos" at bounding box center [93, 297] width 173 height 27
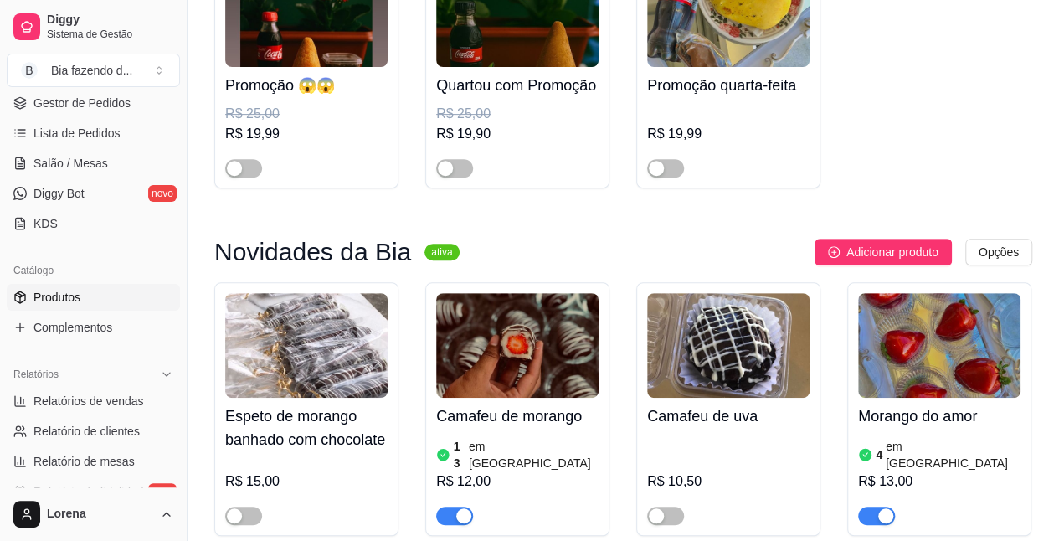
scroll to position [502, 0]
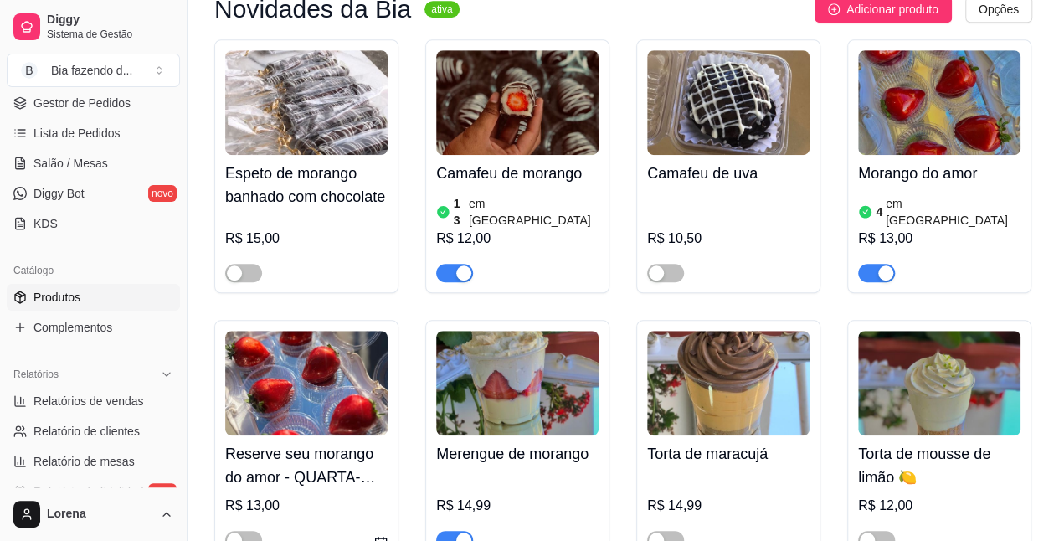
click at [969, 229] on div "4 em [GEOGRAPHIC_DATA]" at bounding box center [939, 211] width 162 height 33
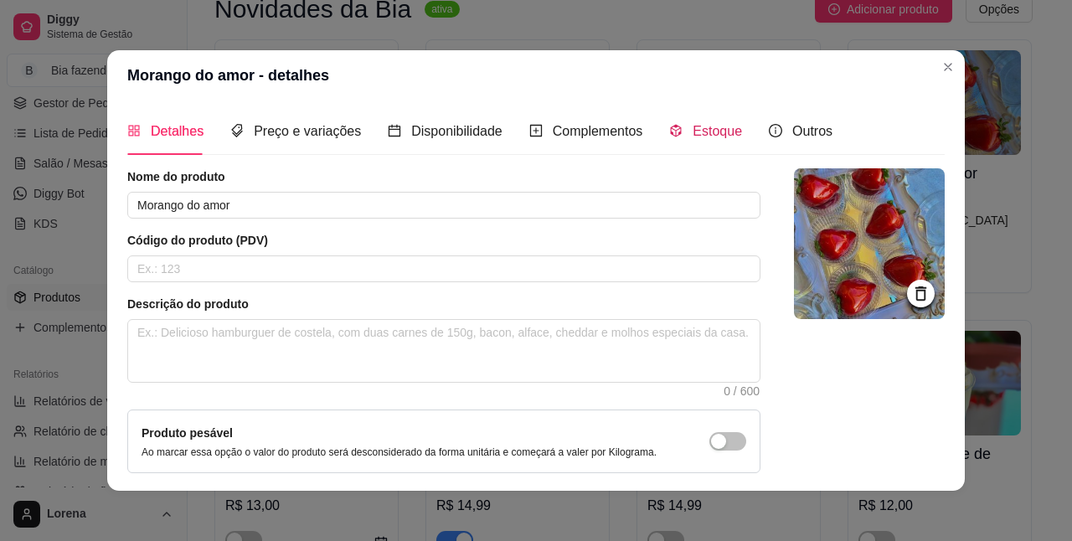
click at [694, 134] on span "Estoque" at bounding box center [717, 131] width 49 height 14
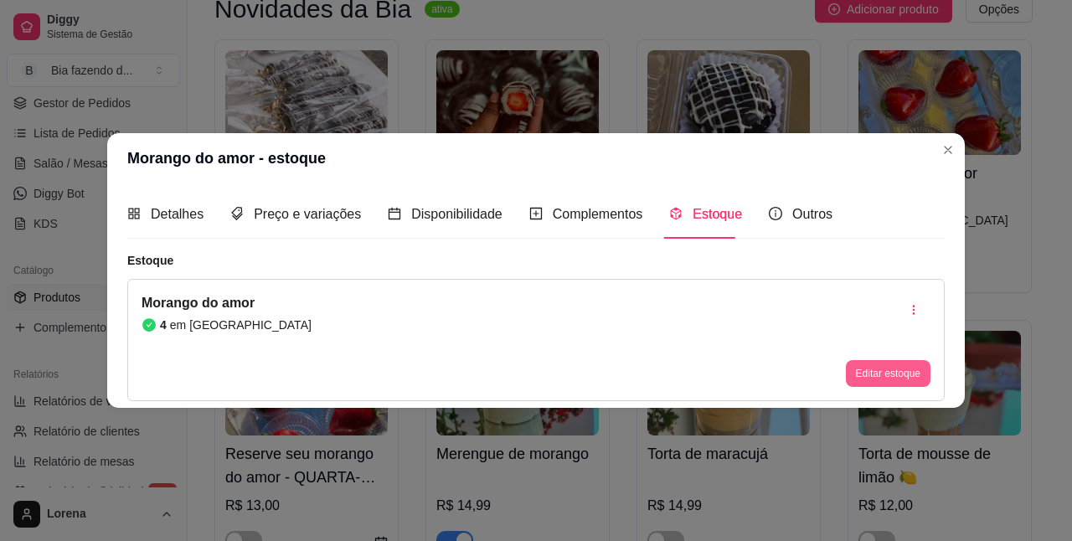
click at [903, 360] on button "Editar estoque" at bounding box center [888, 373] width 85 height 27
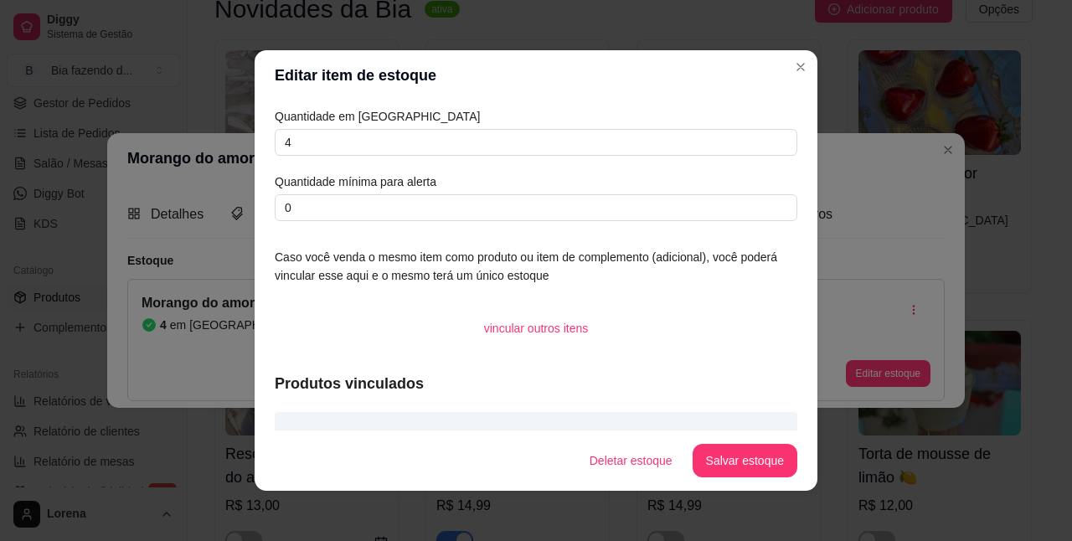
click at [296, 126] on div "Quantidade em estoque 4 Quantidade mínima para alerta 0" at bounding box center [536, 164] width 523 height 114
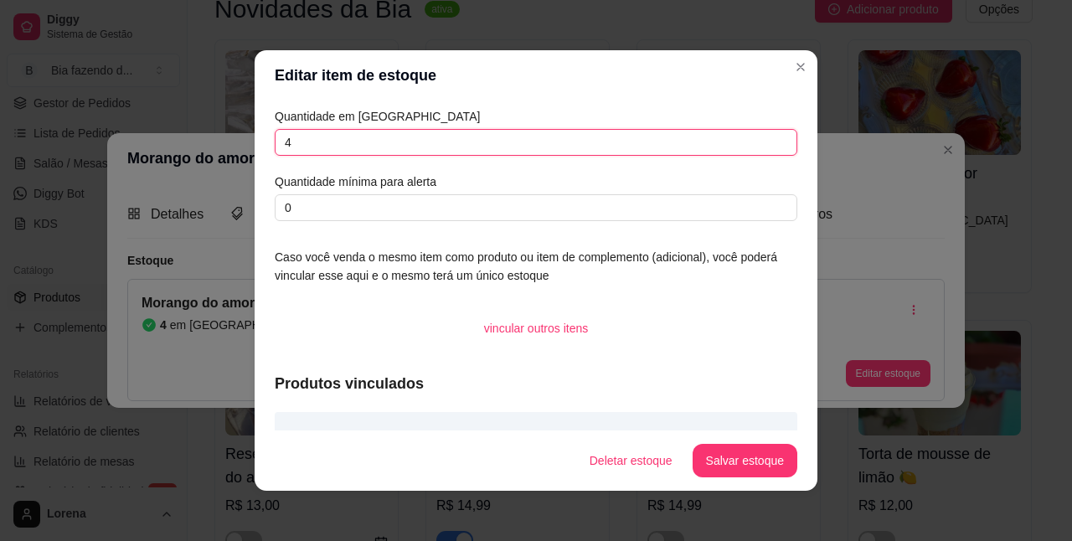
click at [299, 136] on input "4" at bounding box center [536, 142] width 523 height 27
click at [300, 136] on input "4" at bounding box center [536, 142] width 523 height 27
type input "1"
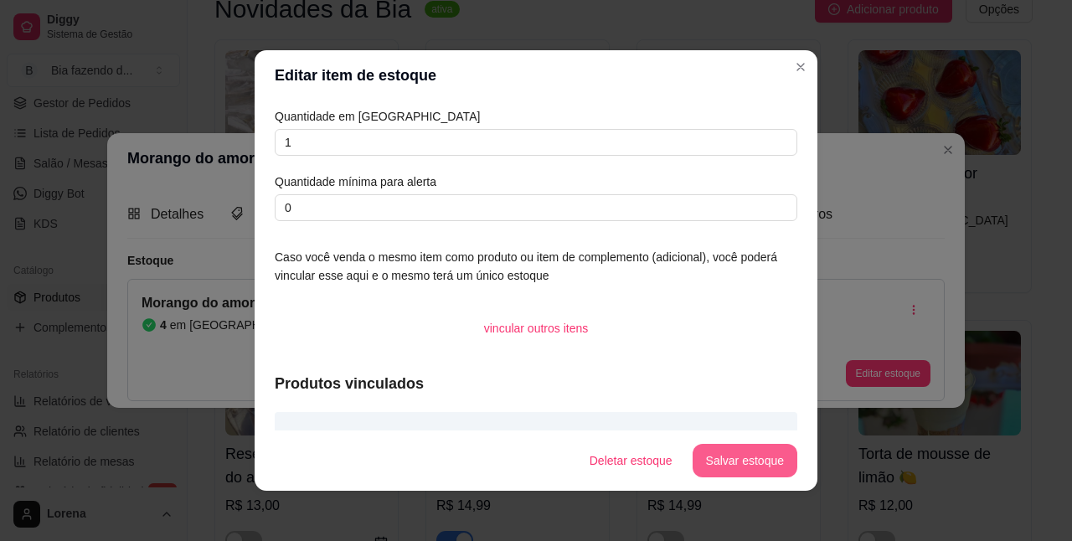
click at [712, 450] on button "Salvar estoque" at bounding box center [745, 460] width 105 height 33
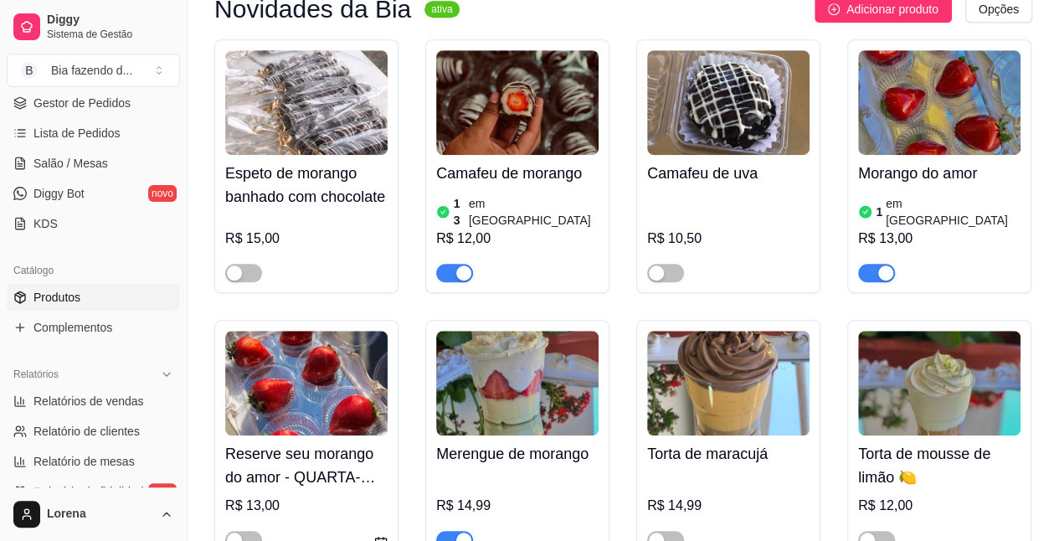
click at [541, 260] on div at bounding box center [517, 265] width 162 height 33
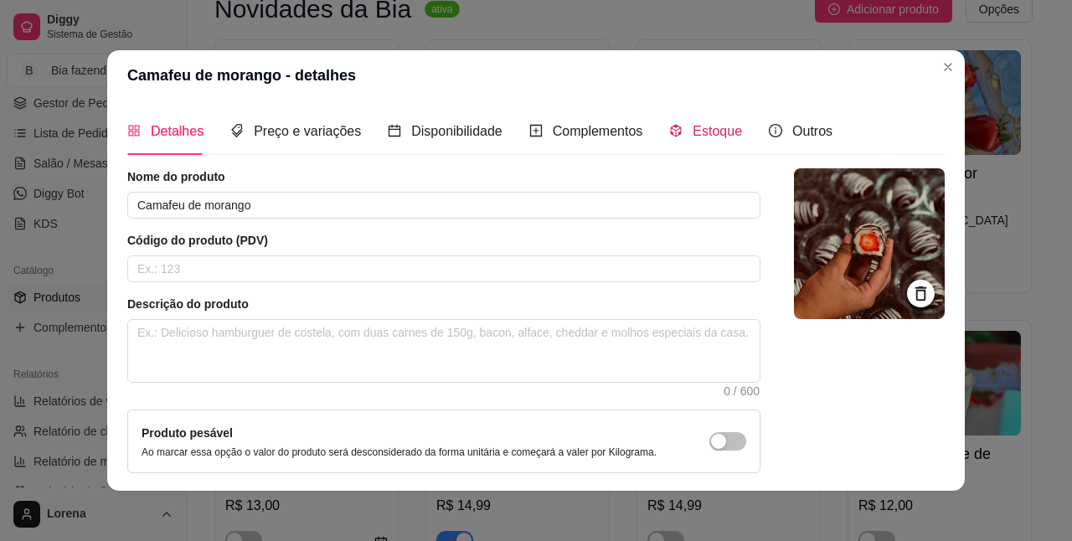
click at [693, 129] on span "Estoque" at bounding box center [717, 131] width 49 height 14
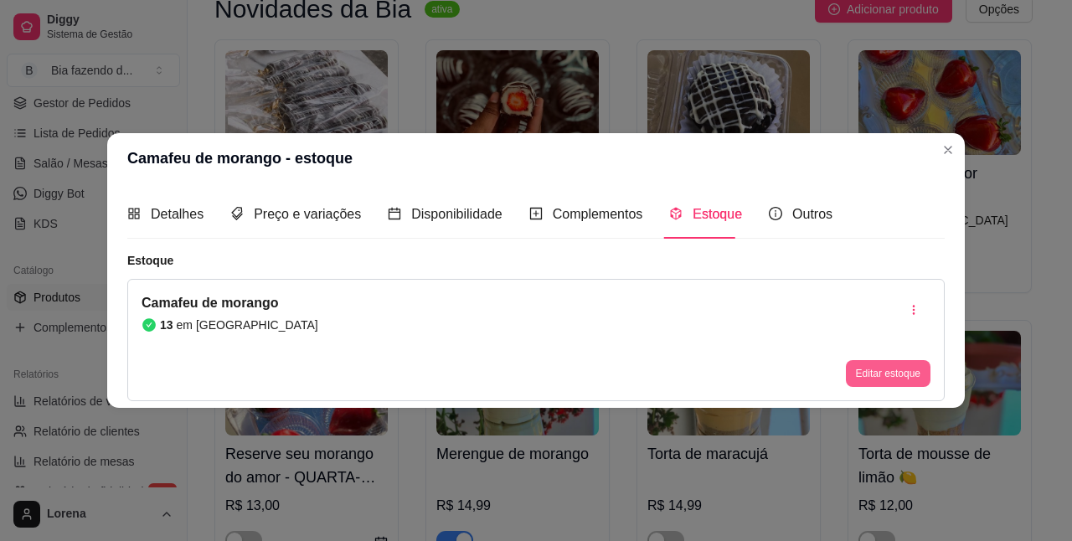
click at [924, 375] on button "Editar estoque" at bounding box center [888, 373] width 85 height 27
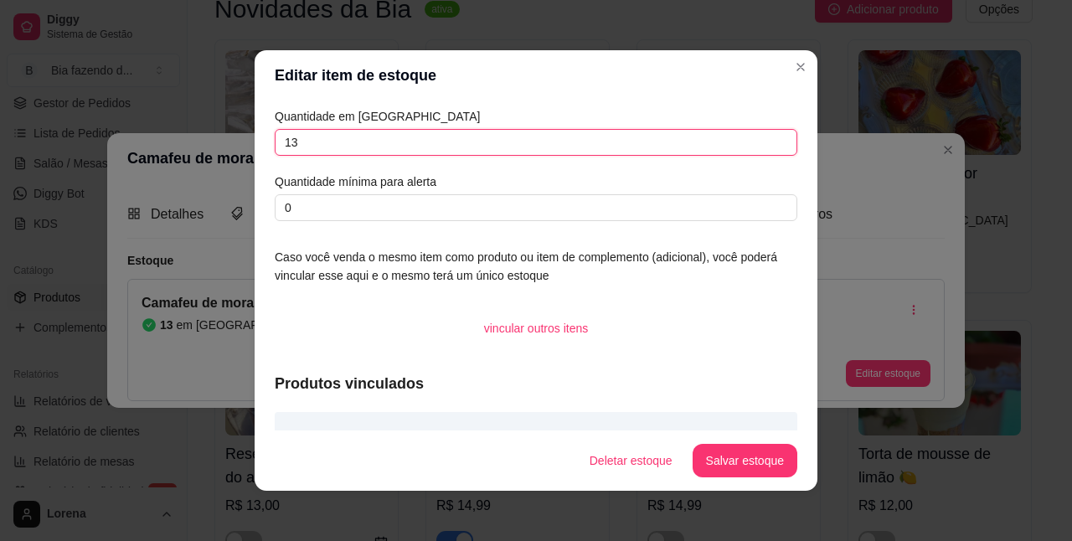
click at [328, 139] on input "13" at bounding box center [536, 142] width 523 height 27
type input "12"
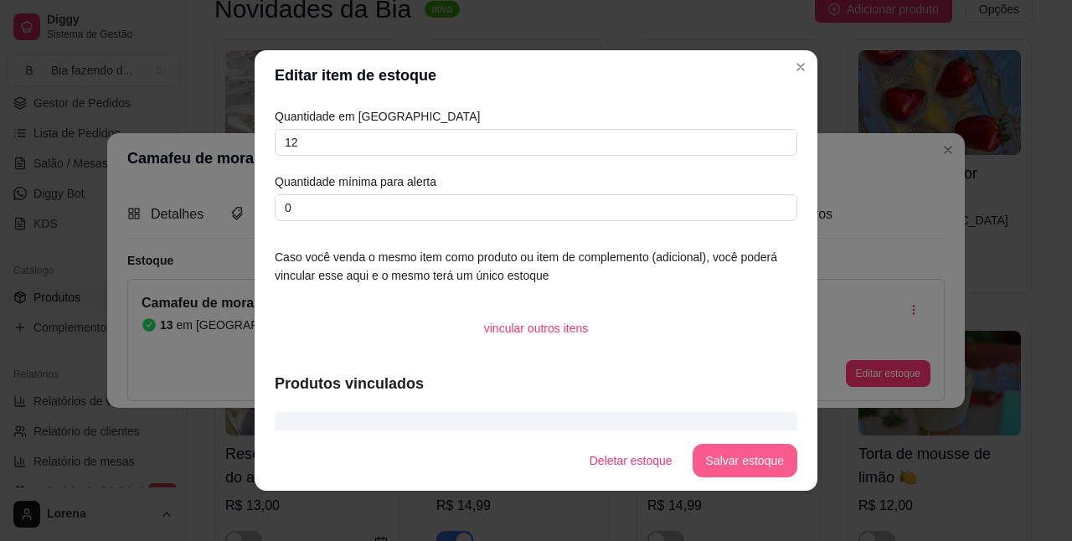
click at [744, 466] on button "Salvar estoque" at bounding box center [745, 460] width 105 height 33
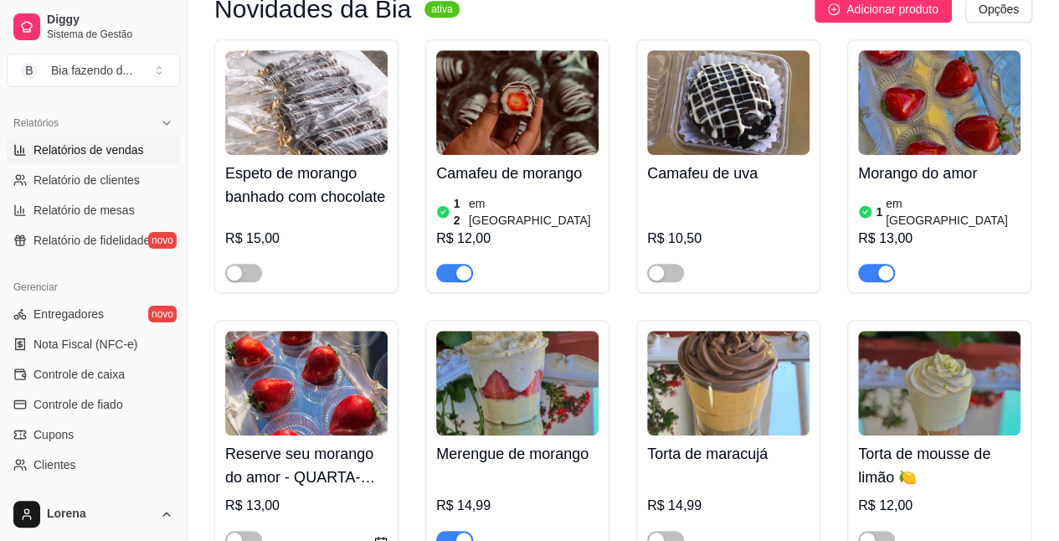
click at [90, 157] on link "Relatórios de vendas" at bounding box center [93, 149] width 173 height 27
select select "ALL"
select select "0"
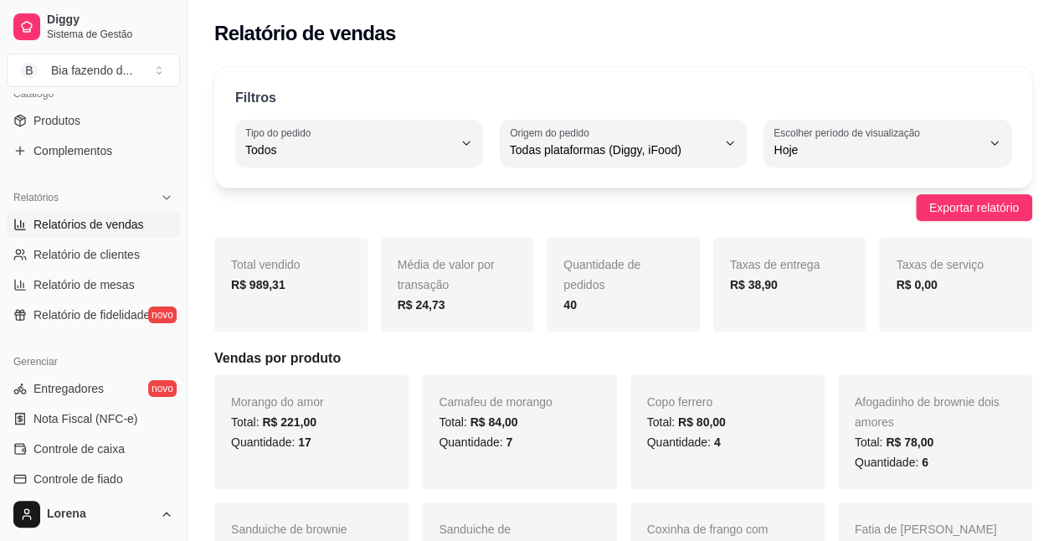
scroll to position [335, 0]
